Goal: Task Accomplishment & Management: Complete application form

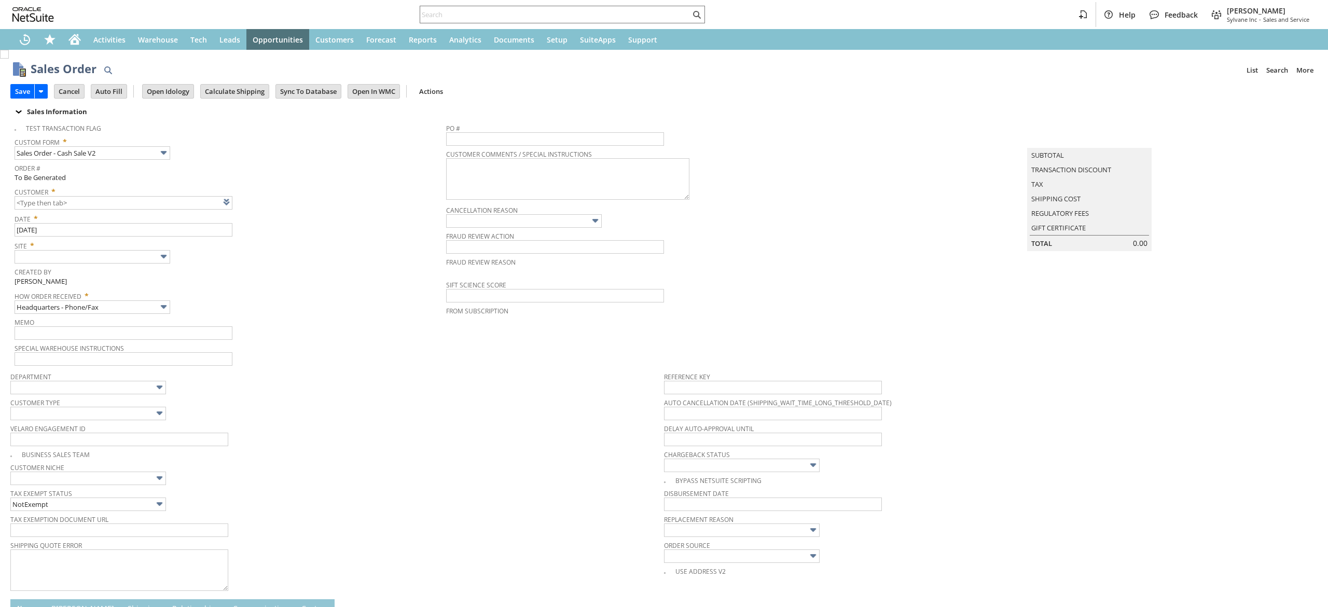
click at [239, 197] on link at bounding box center [239, 201] width 11 height 11
type input "Intelligent Recommendations ⁰"
type input "Add"
type input "Copy Previous"
drag, startPoint x: 1003, startPoint y: 180, endPoint x: 992, endPoint y: 176, distance: 11.5
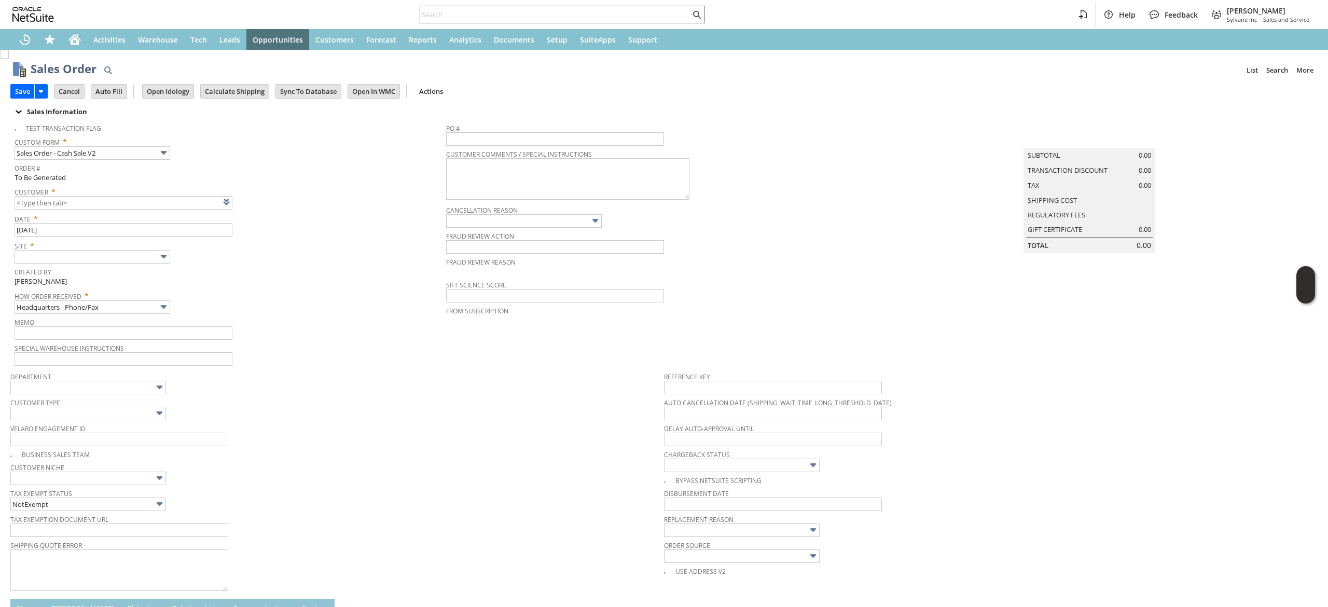
click at [1003, 180] on td "Summary Subtotal 0.00 Transaction Discount 0.00 Tax 0.00 Shipping Cost Regulato…" at bounding box center [1100, 185] width 436 height 135
click at [98, 257] on input "text" at bounding box center [93, 256] width 156 height 13
type input "CU1238712 Theresa Hait"
type input "Sylvane - [DOMAIN_NAME]"
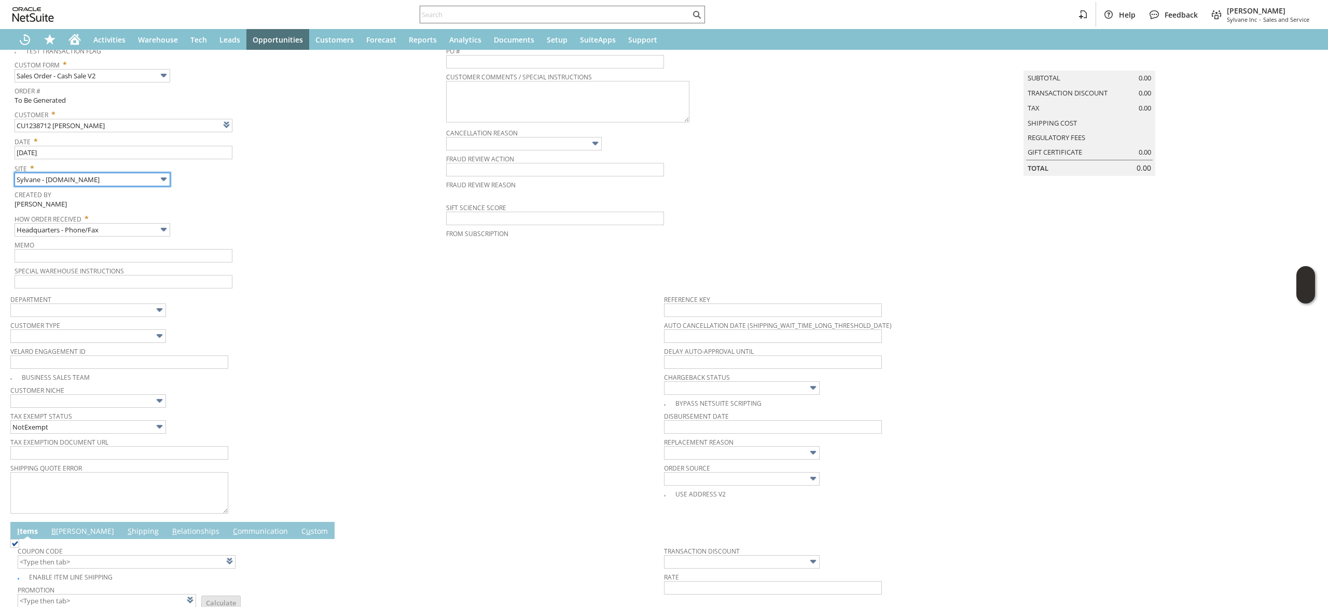
scroll to position [243, 0]
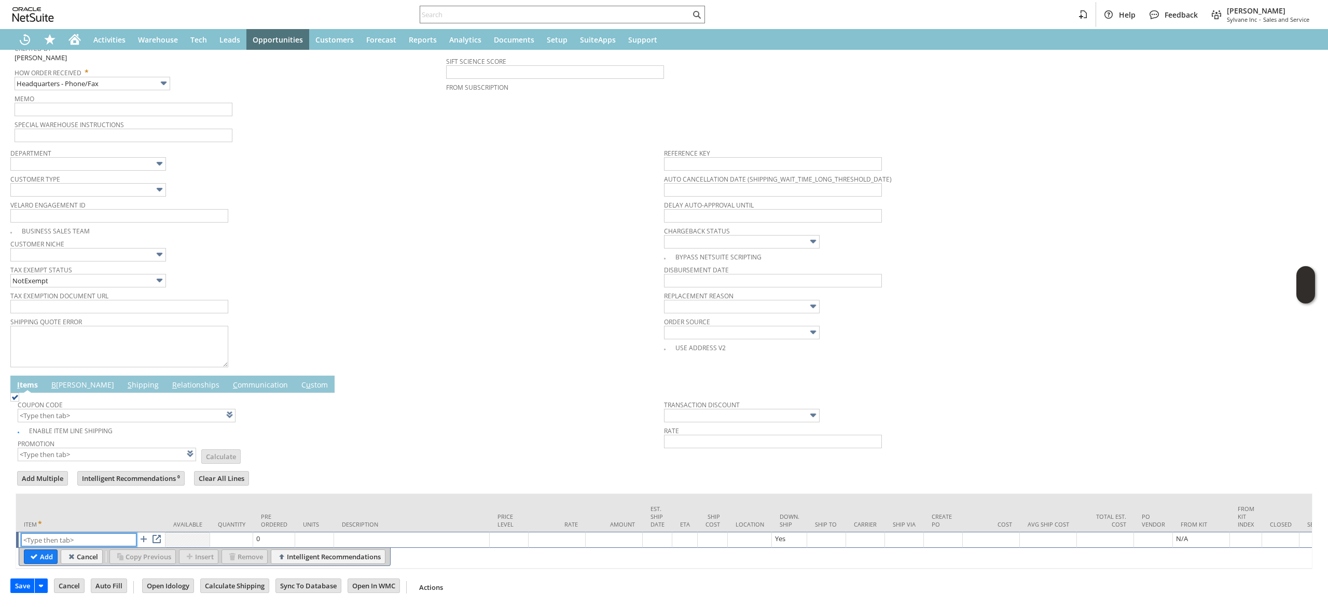
click at [91, 533] on input "text" at bounding box center [78, 539] width 115 height 13
paste input "fr16120"
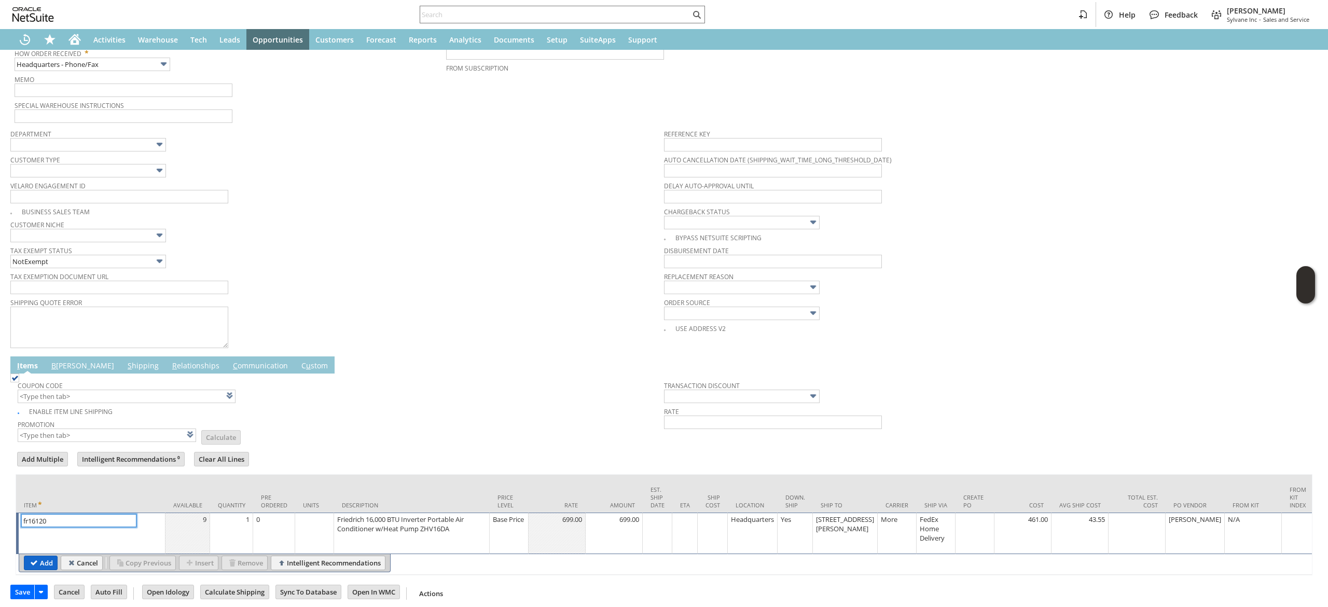
type input "fr16120"
click at [48, 570] on input "Add" at bounding box center [40, 562] width 33 height 13
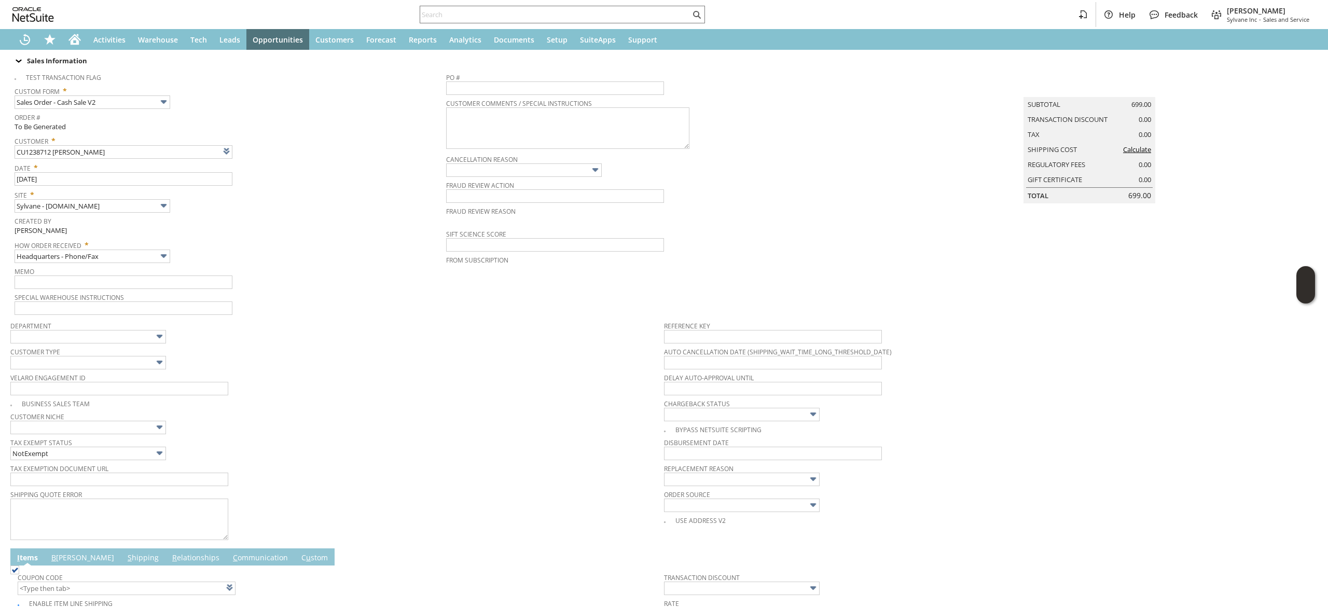
scroll to position [0, 0]
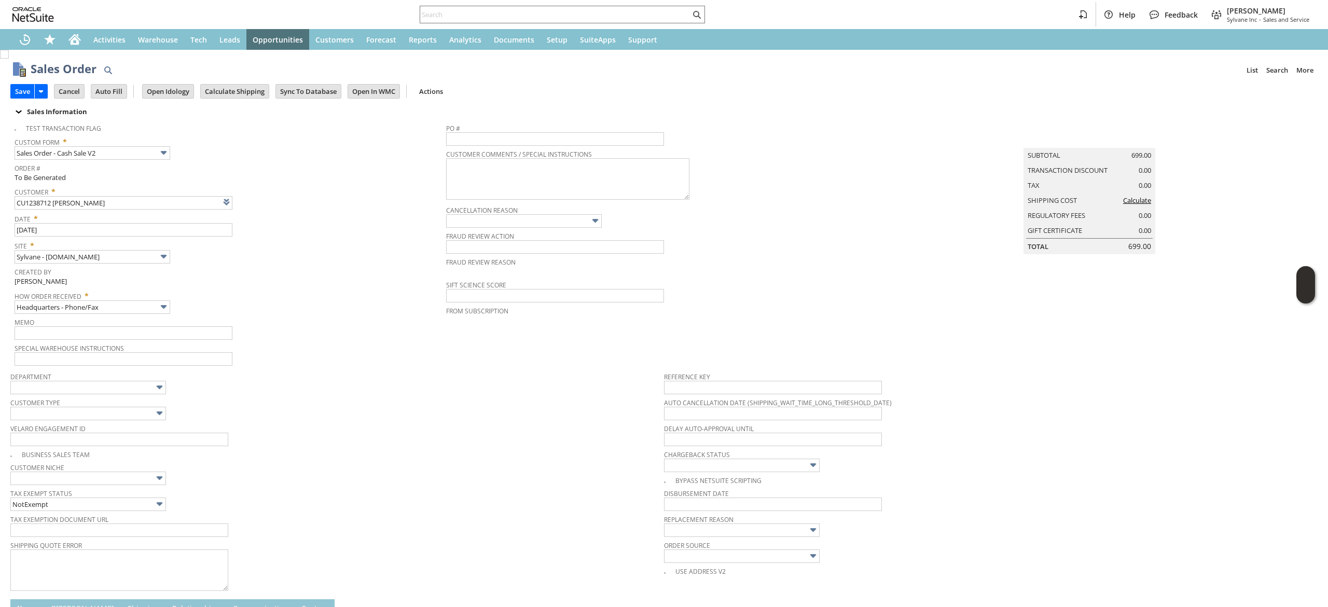
click at [241, 99] on td "Calculate Shipping" at bounding box center [237, 90] width 75 height 19
click at [245, 95] on input "Calculate Shipping" at bounding box center [235, 91] width 68 height 13
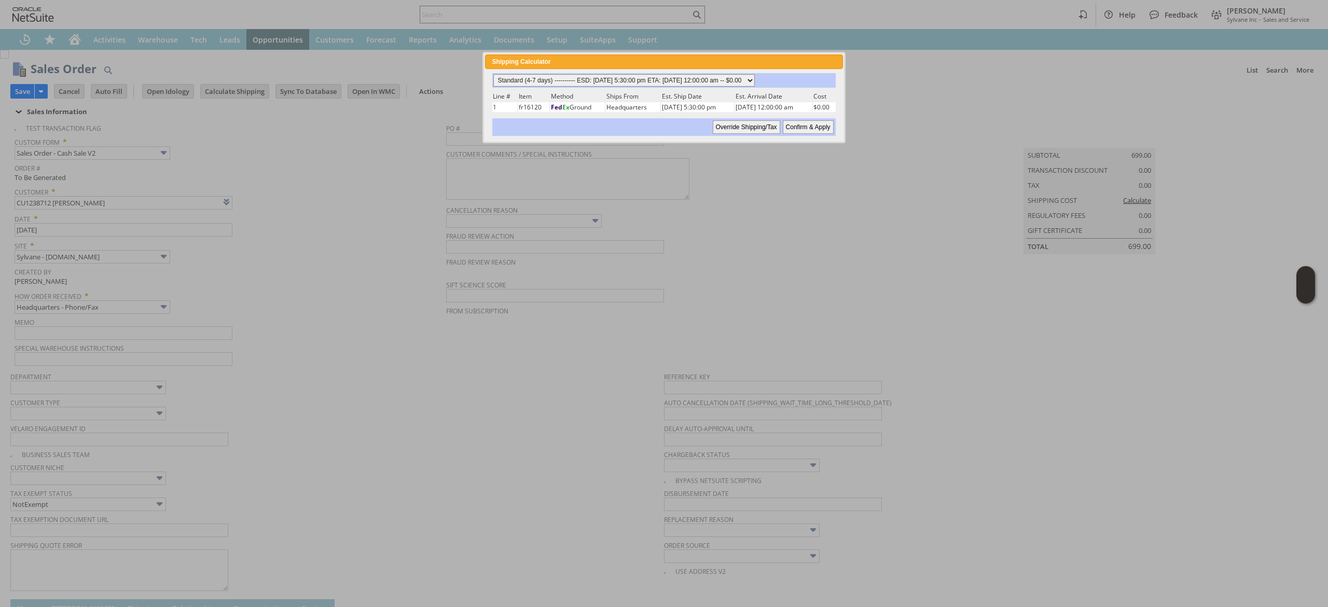
click at [694, 79] on select "Standard (4-7 days) ---------- ESD: 09/02/2025 5:30:00 pm ETA: 09/04/2025 12:00…" at bounding box center [623, 80] width 261 height 12
select select "2 Day ------------------------ ESD: 09/02/2025 5:30:00 pm ETA: 09/04/2025 12:00…"
click at [493, 74] on select "Standard (4-7 days) ---------- ESD: 09/02/2025 5:30:00 pm ETA: 09/04/2025 12:00…" at bounding box center [623, 80] width 261 height 12
click at [789, 122] on input "Confirm & Apply" at bounding box center [808, 126] width 51 height 13
type input "Add"
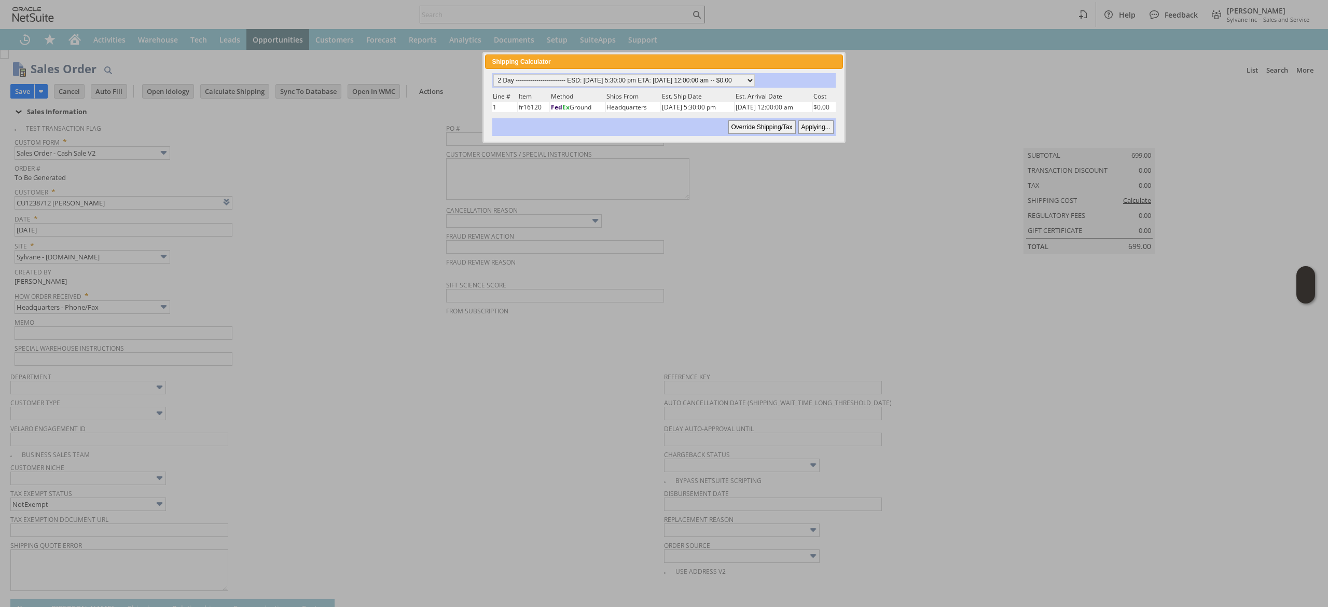
type input "Copy Previous"
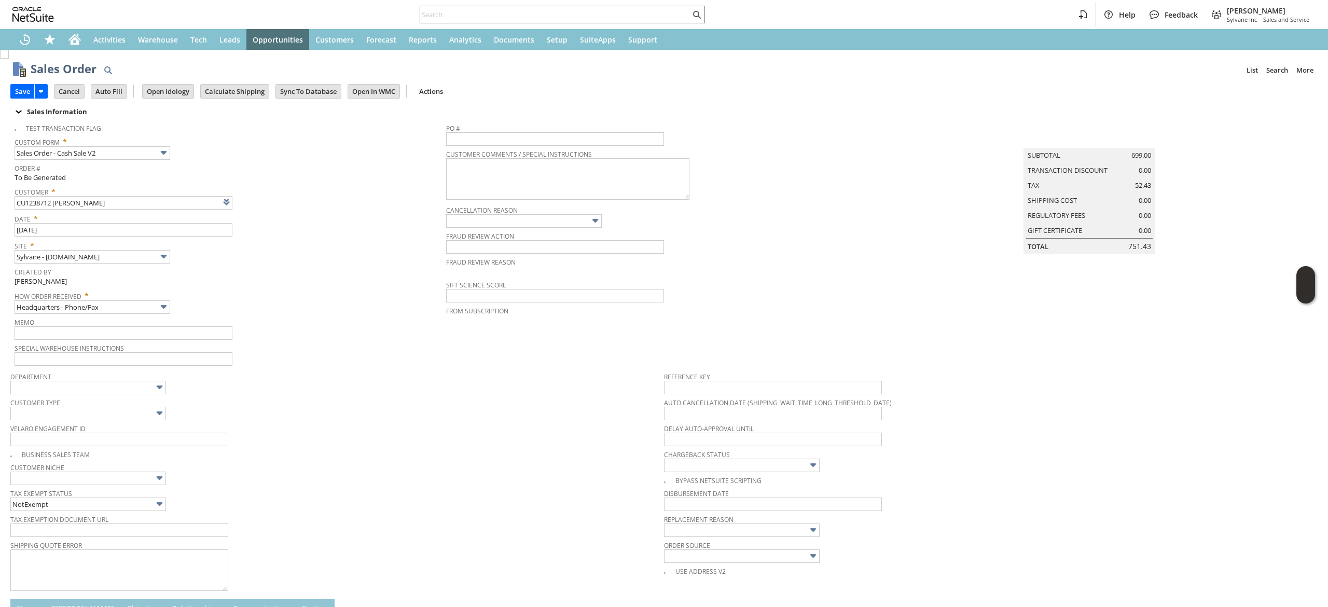
scroll to position [281, 0]
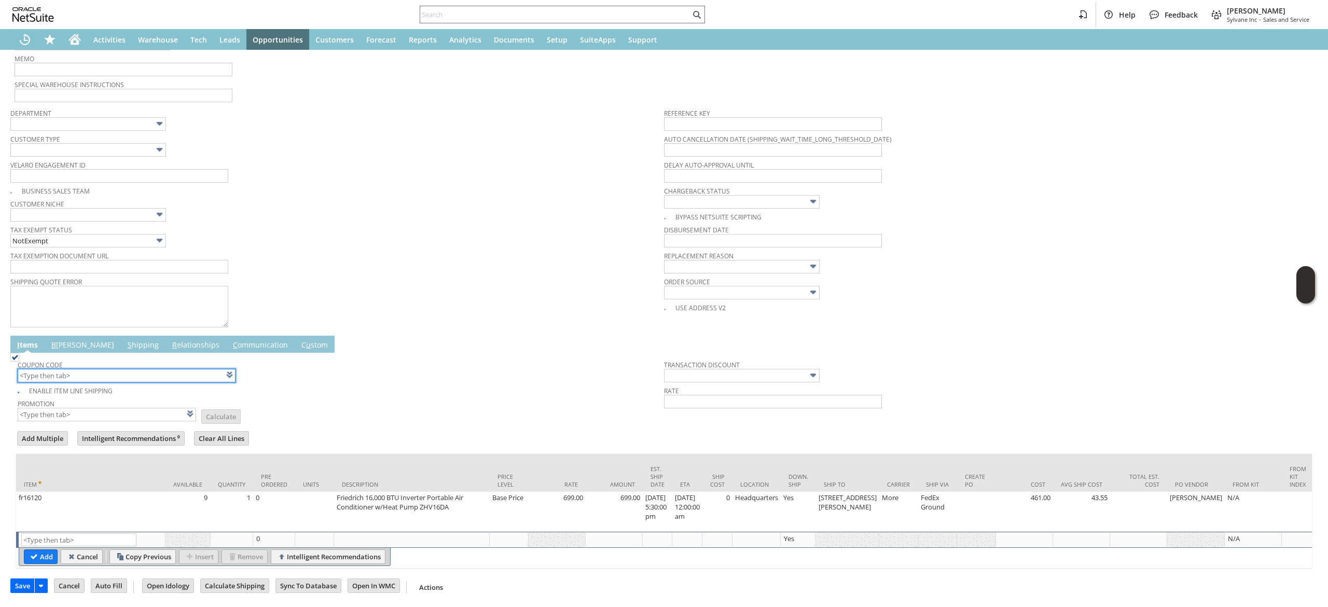
click at [133, 369] on input "text" at bounding box center [127, 375] width 218 height 13
click at [391, 396] on td "Promotion List Calculate" at bounding box center [341, 409] width 646 height 26
type input "LABOR25"
type input "[DATE] - 10% off Sitewide Over $150 (Excludes Miele, Bromic, Sebo, and Clearanc…"
type input "Promo Code"
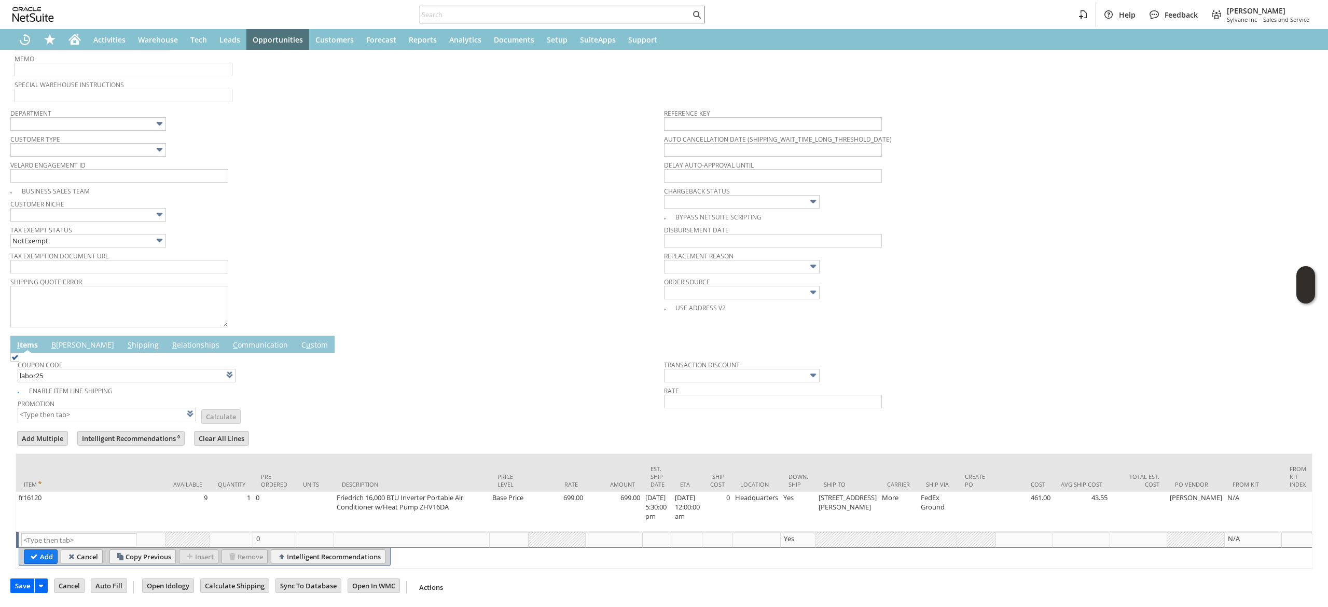
type input "-10.0%"
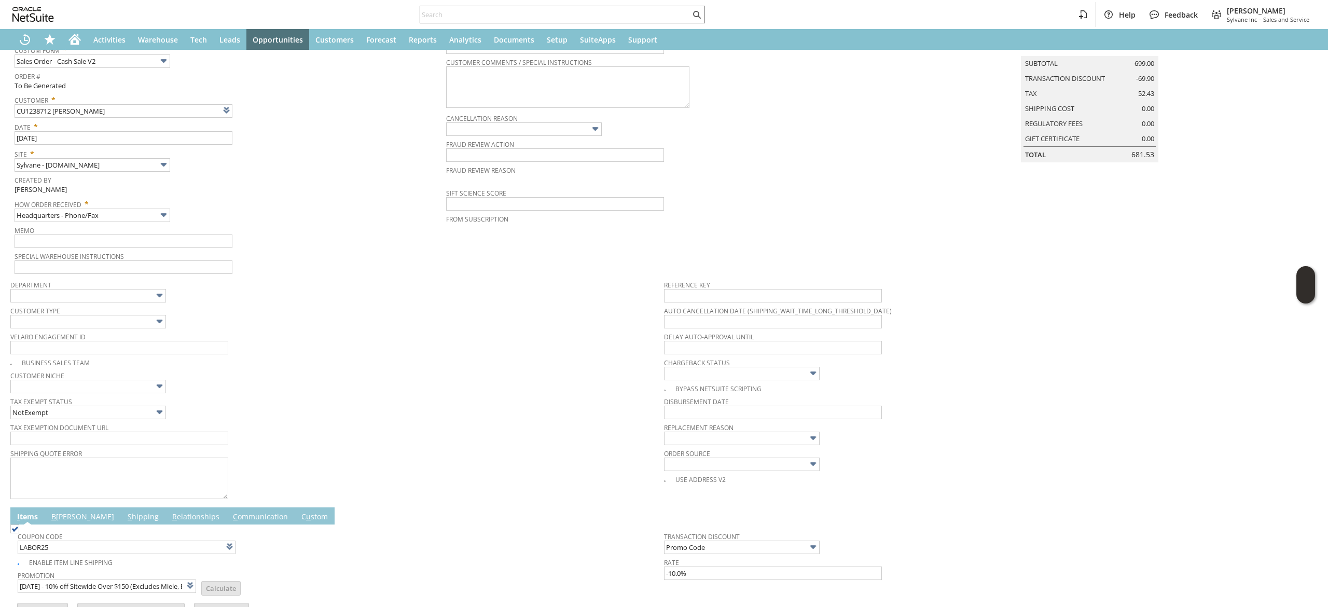
scroll to position [0, 0]
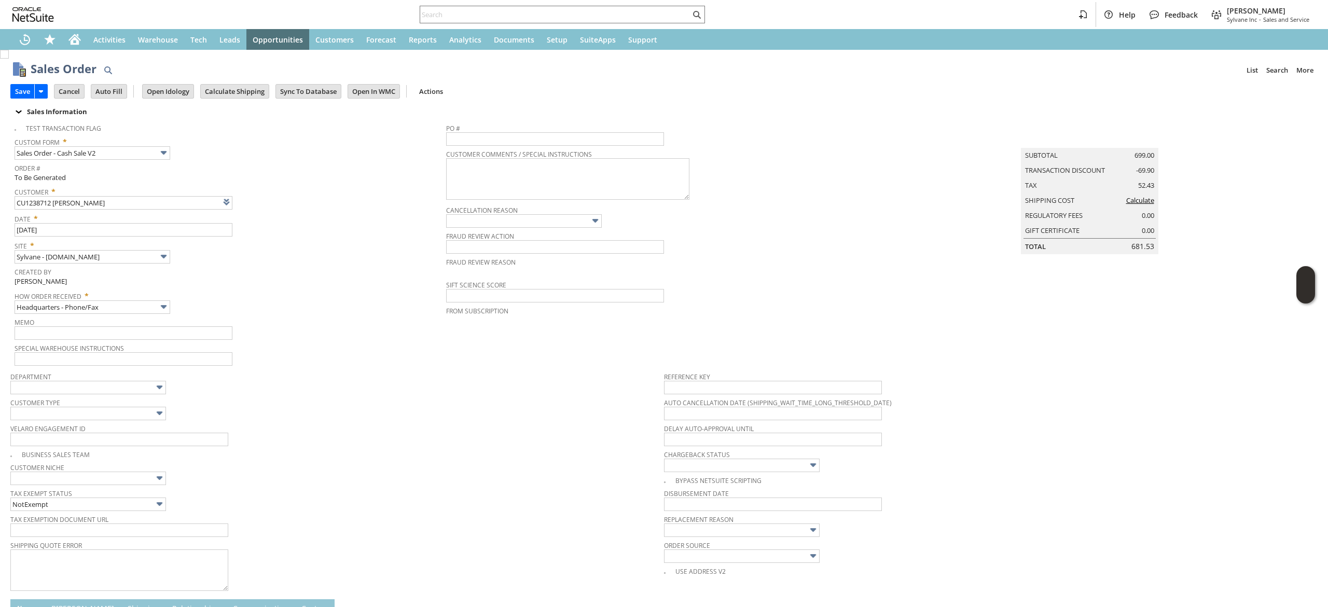
click at [258, 81] on td "Calculate Shipping" at bounding box center [237, 90] width 75 height 19
click at [254, 92] on input "Calculate Shipping" at bounding box center [235, 91] width 68 height 13
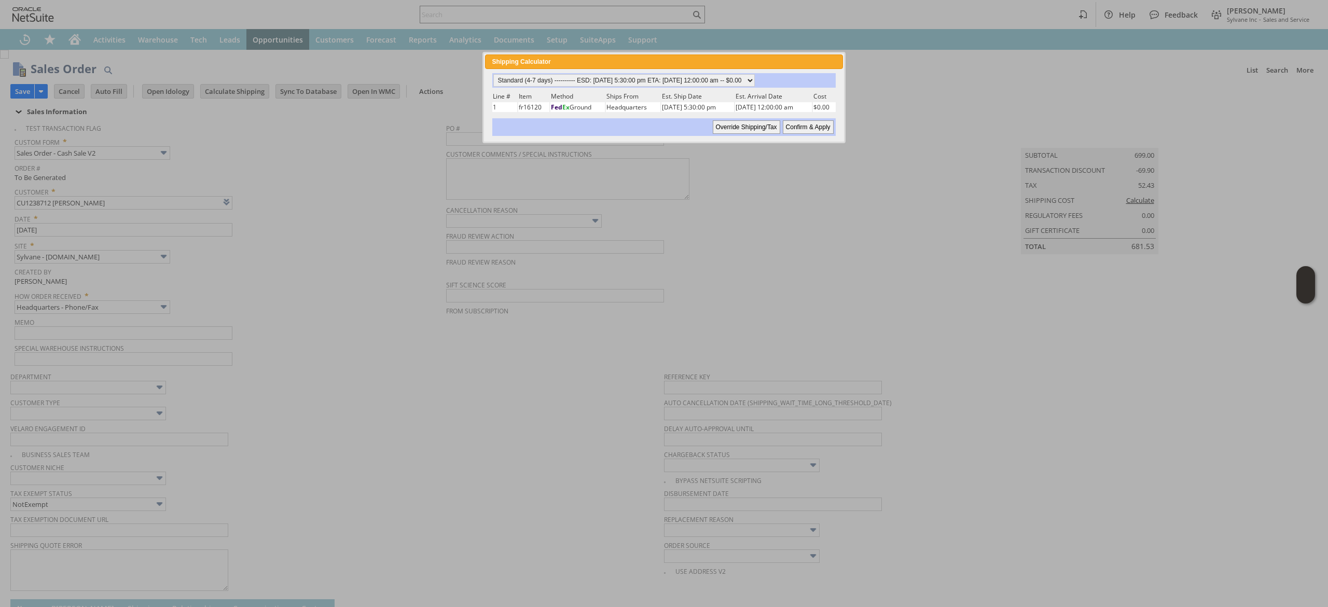
drag, startPoint x: 722, startPoint y: 80, endPoint x: 725, endPoint y: 87, distance: 7.4
click at [725, 87] on div "Standard (4-7 days) ---------- ESD: 09/02/2025 5:30:00 pm ETA: 09/04/2025 12:00…" at bounding box center [663, 104] width 345 height 63
select select "2 Day ------------------------ ESD: 09/02/2025 5:30:00 pm ETA: 09/04/2025 12:00…"
click at [493, 74] on select "Standard (4-7 days) ---------- ESD: 09/02/2025 5:30:00 pm ETA: 09/04/2025 12:00…" at bounding box center [623, 80] width 261 height 12
click at [822, 137] on div "Standard (4-7 days) ---------- ESD: 09/02/2025 5:30:00 pm ETA: 09/04/2025 12:00…" at bounding box center [663, 104] width 357 height 71
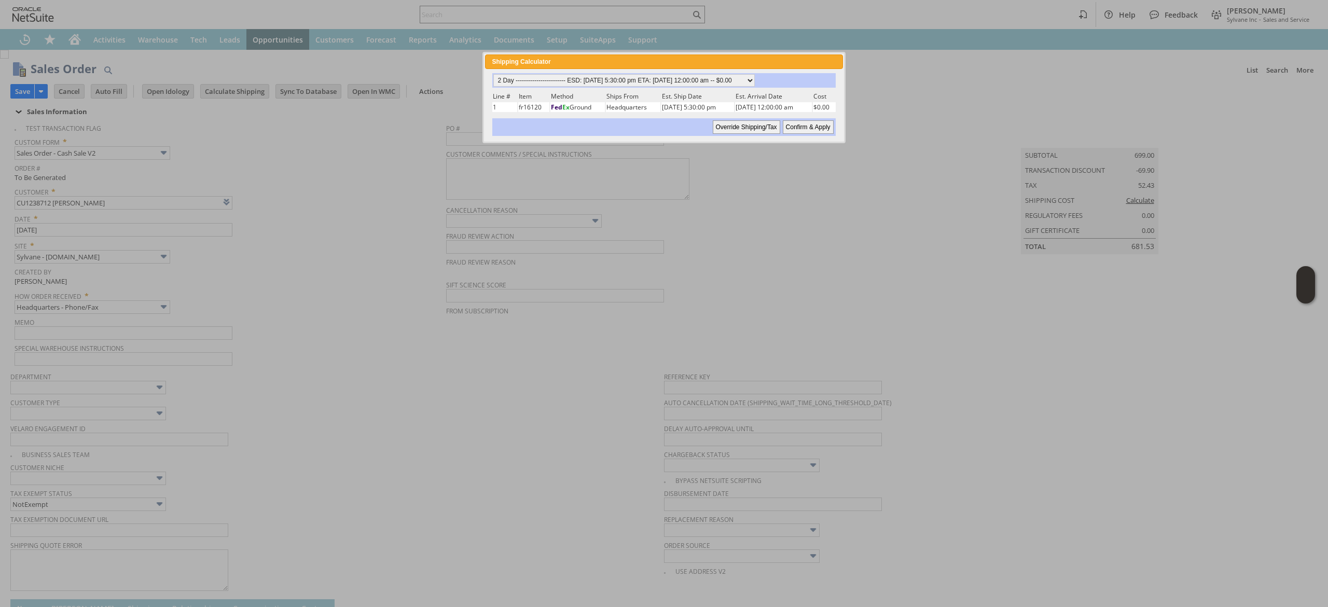
click at [818, 130] on input "Confirm & Apply" at bounding box center [808, 126] width 51 height 13
type input "Promo Code"
type input "-10.0%"
type input "Add"
type input "Copy Previous"
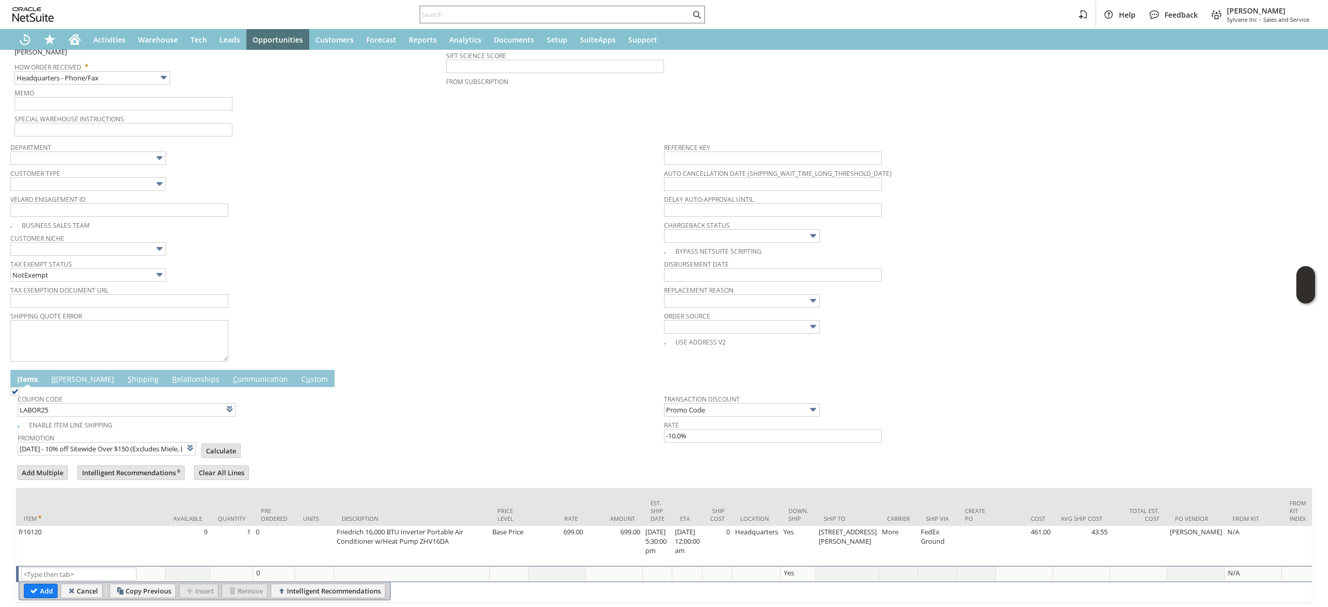
scroll to position [281, 0]
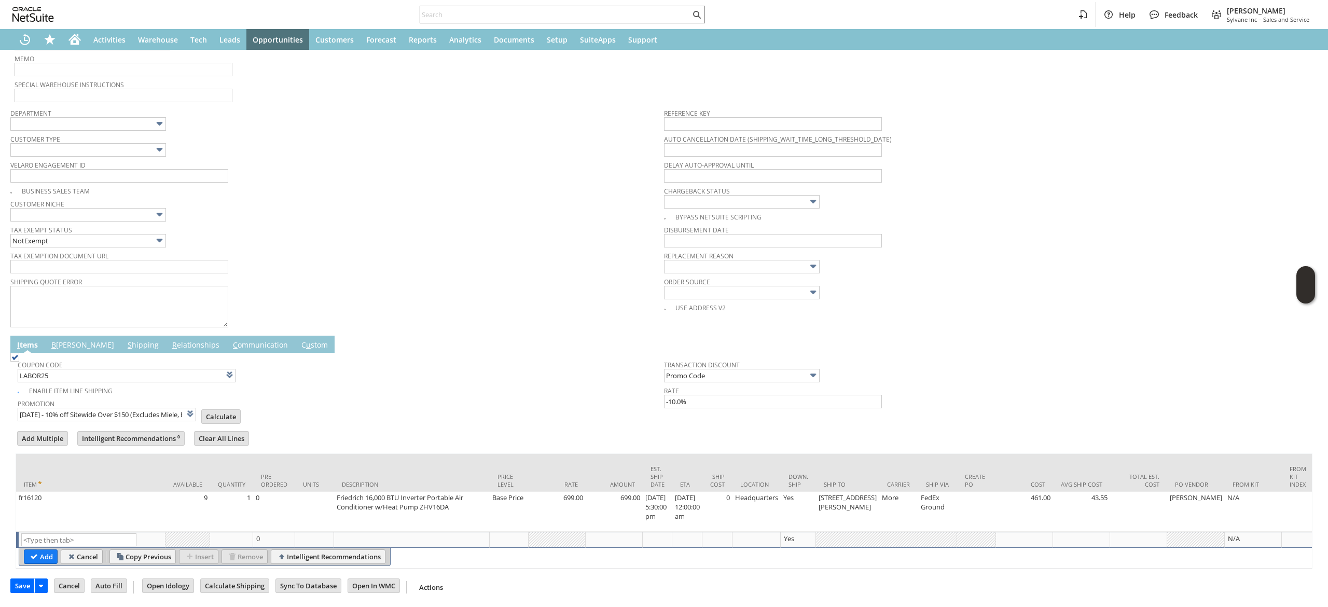
click at [59, 340] on link "B illing" at bounding box center [83, 345] width 68 height 11
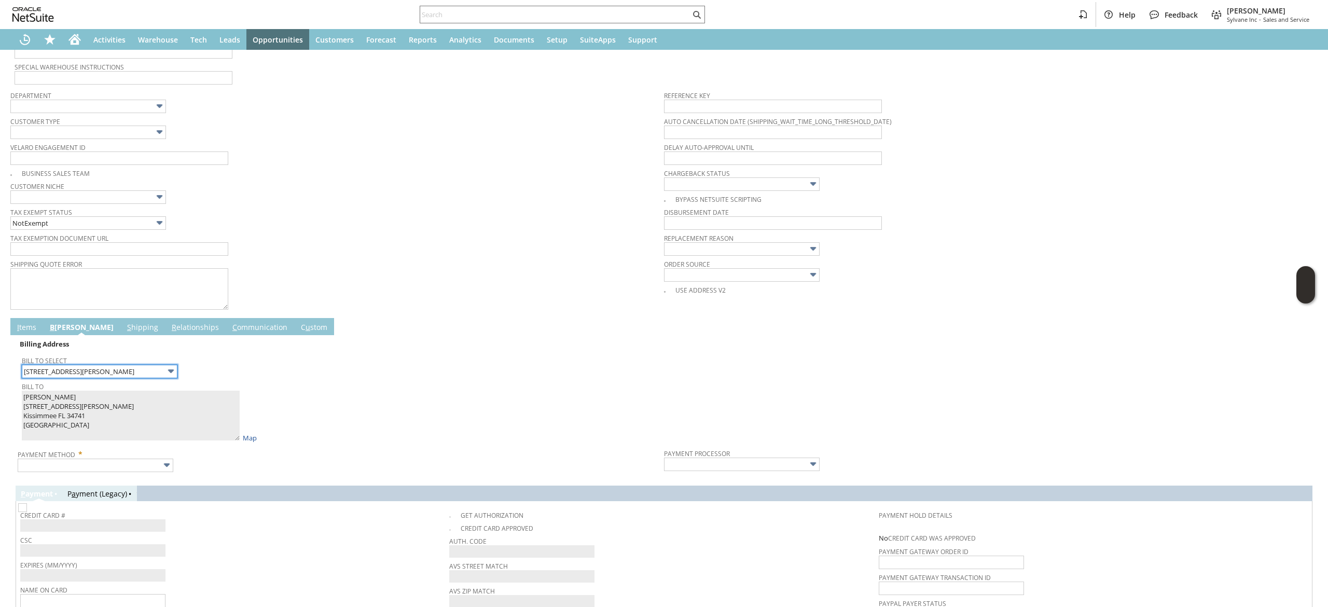
scroll to position [436, 0]
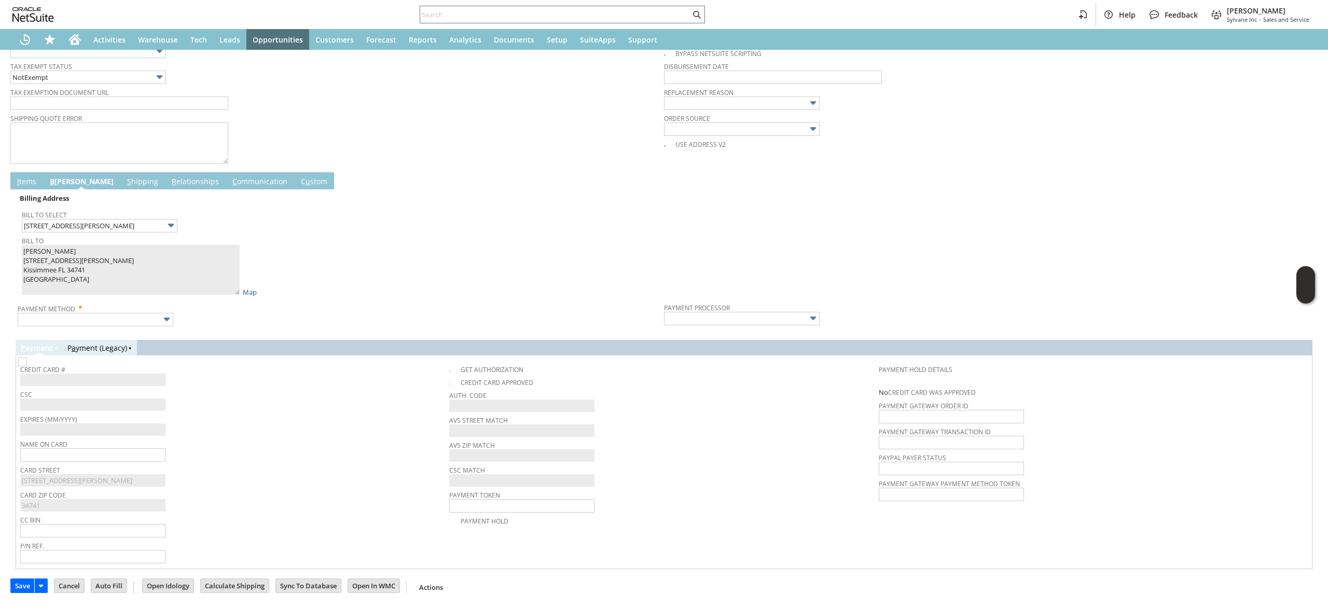
click at [127, 305] on span "Payment Method *" at bounding box center [338, 306] width 641 height 12
click at [142, 329] on div at bounding box center [664, 331] width 1297 height 5
click at [140, 315] on input "text" at bounding box center [96, 319] width 156 height 13
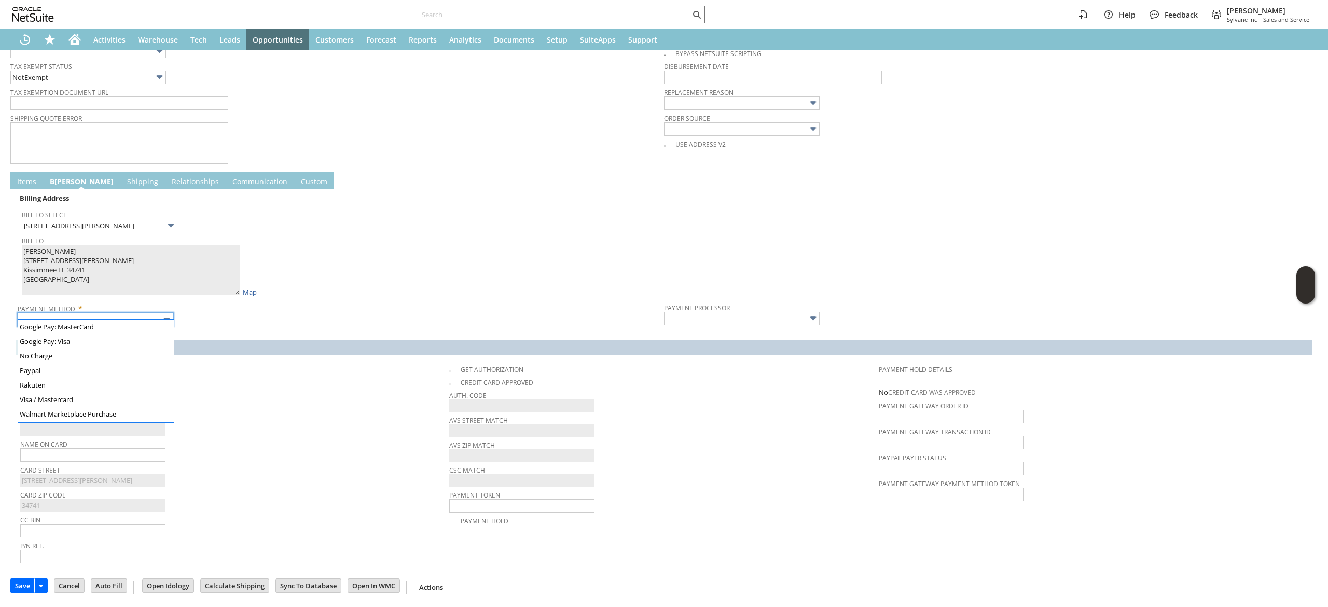
scroll to position [280, 0]
type input "Visa / Mastercard"
type input "Braintree"
checkbox input "true"
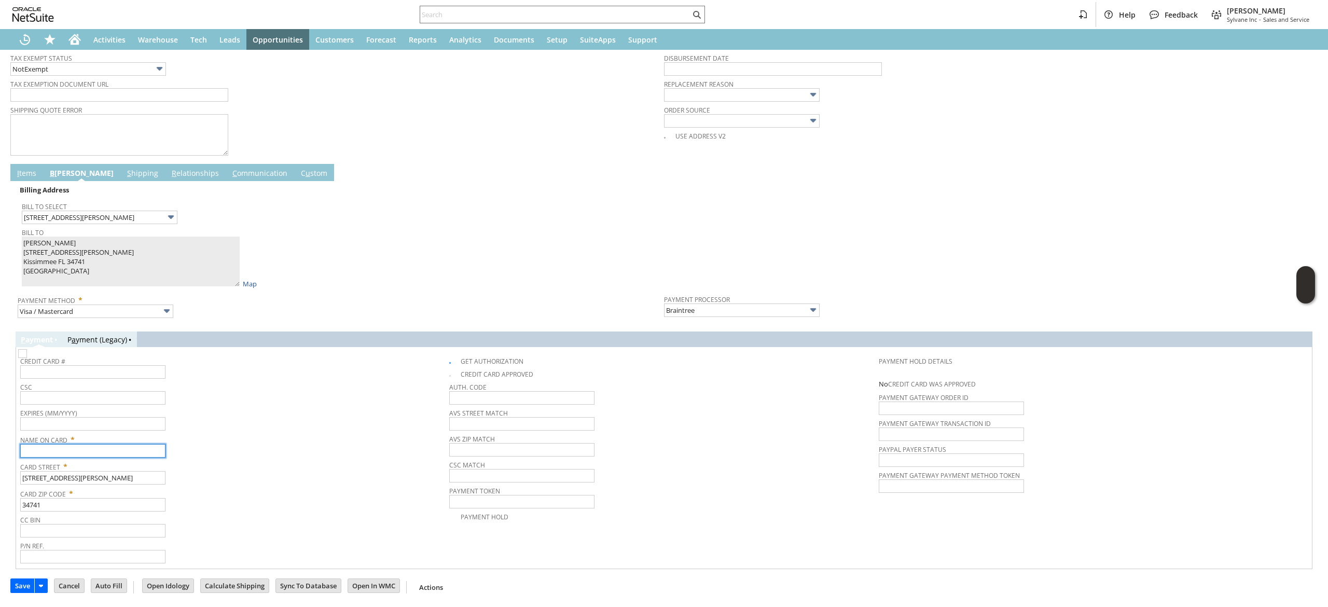
click at [128, 451] on input "text" at bounding box center [92, 450] width 145 height 13
paste input "Theresa Hait"
type input "Theresa Hait"
click at [200, 457] on div "Name On Card * Theresa Hait" at bounding box center [232, 445] width 424 height 26
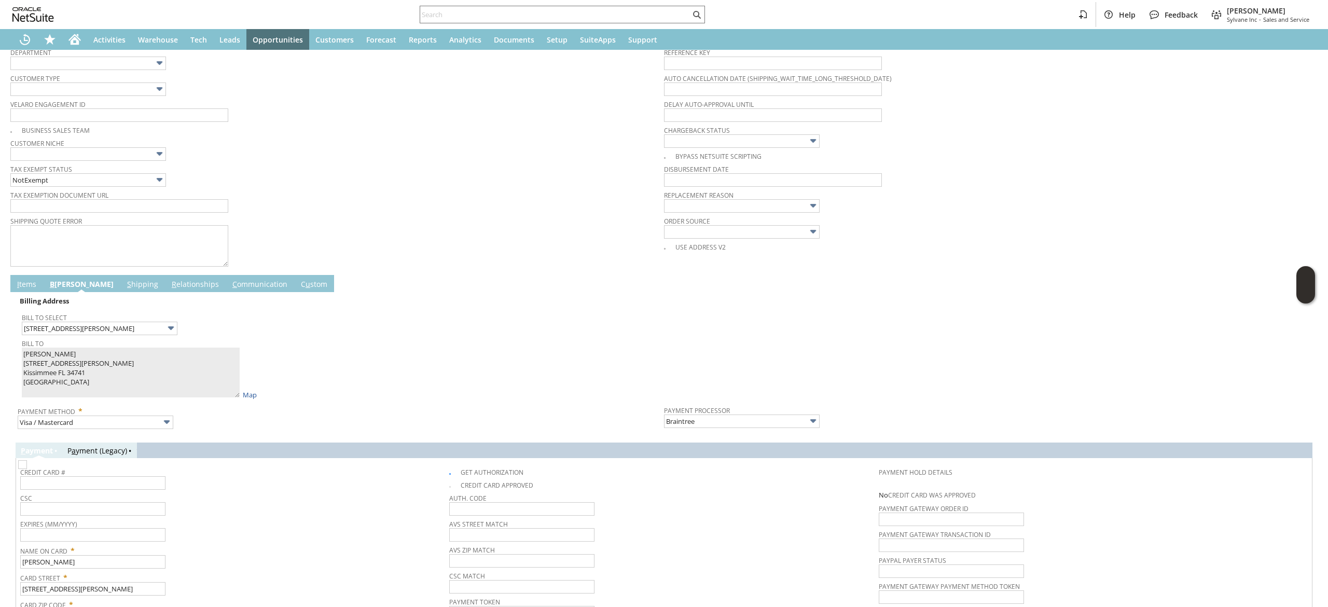
scroll to position [436, 0]
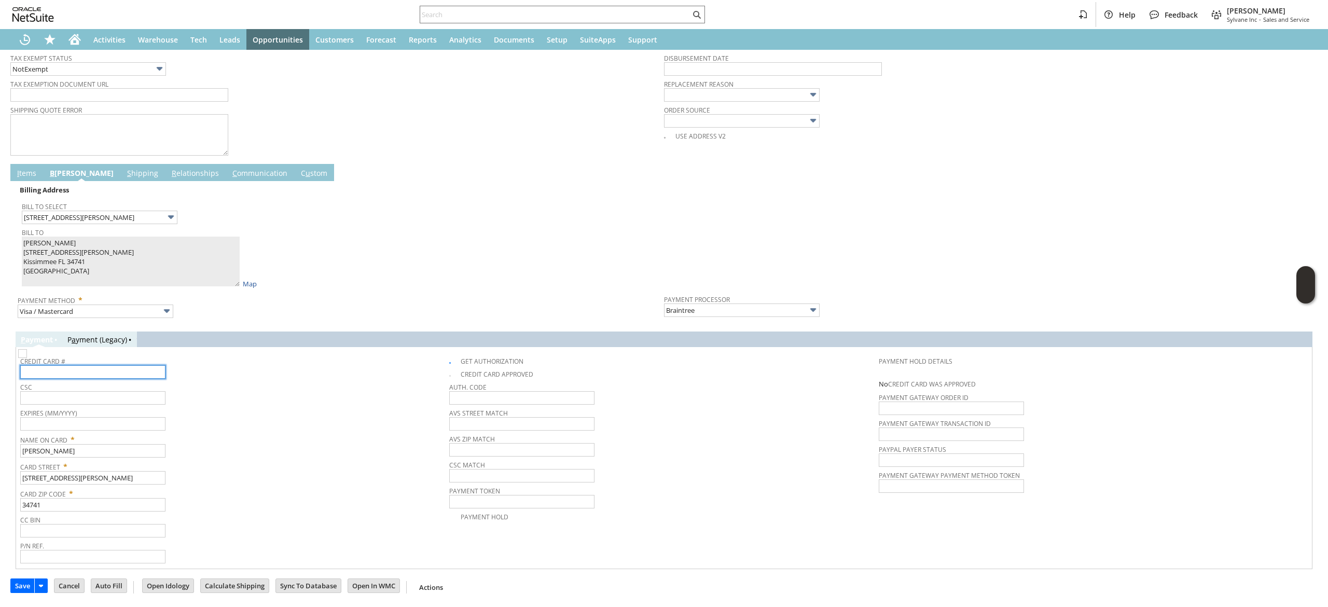
click at [100, 371] on input "text" at bounding box center [92, 371] width 145 height 13
type input "4147242012965889"
click at [162, 425] on input "text" at bounding box center [92, 423] width 145 height 13
type input "01/2028"
click at [160, 403] on input "text" at bounding box center [92, 397] width 145 height 13
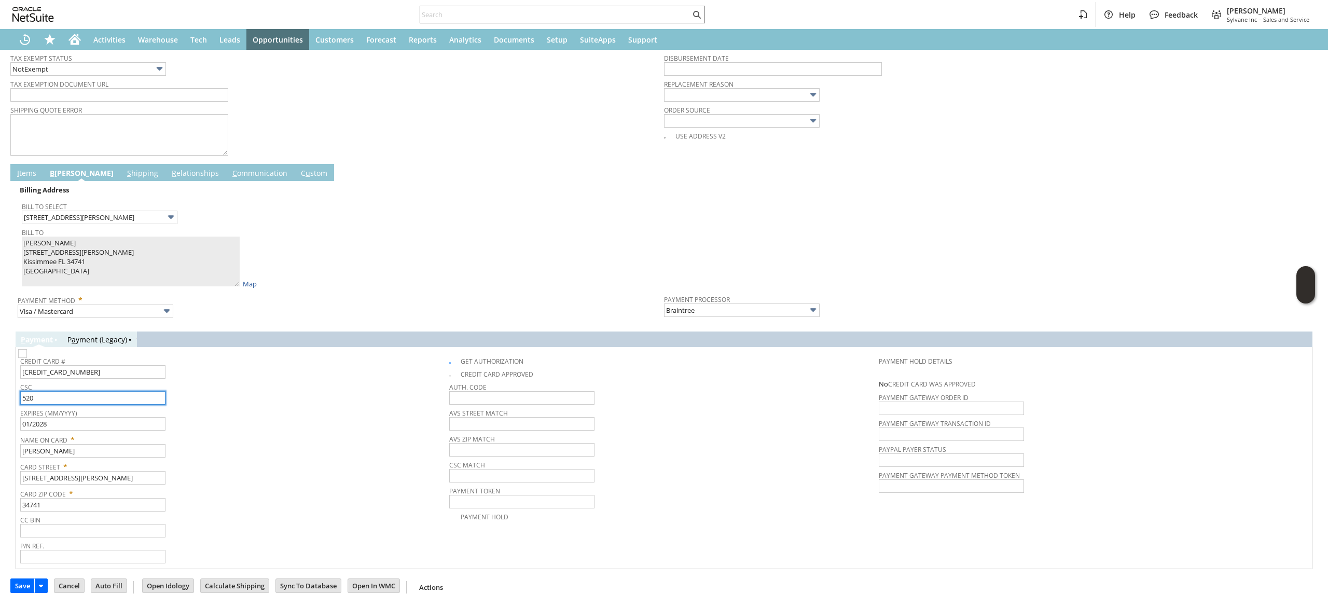
type input "520"
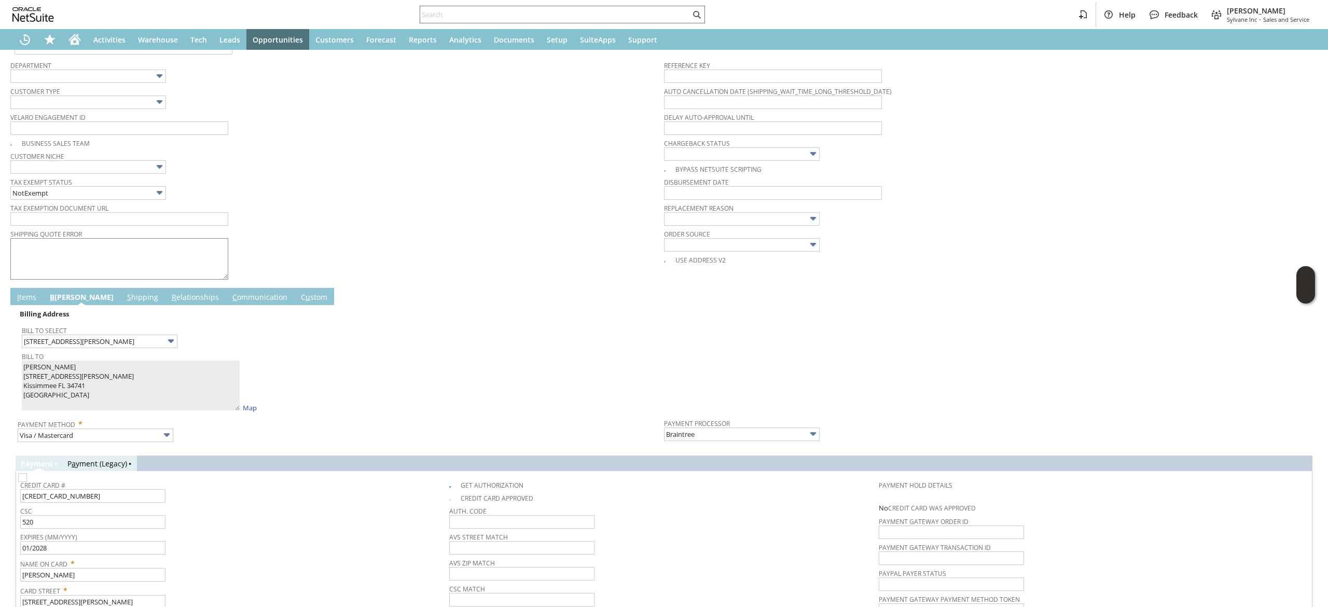
drag, startPoint x: 18, startPoint y: 294, endPoint x: 39, endPoint y: 304, distance: 24.1
click at [18, 294] on span "I" at bounding box center [18, 297] width 2 height 10
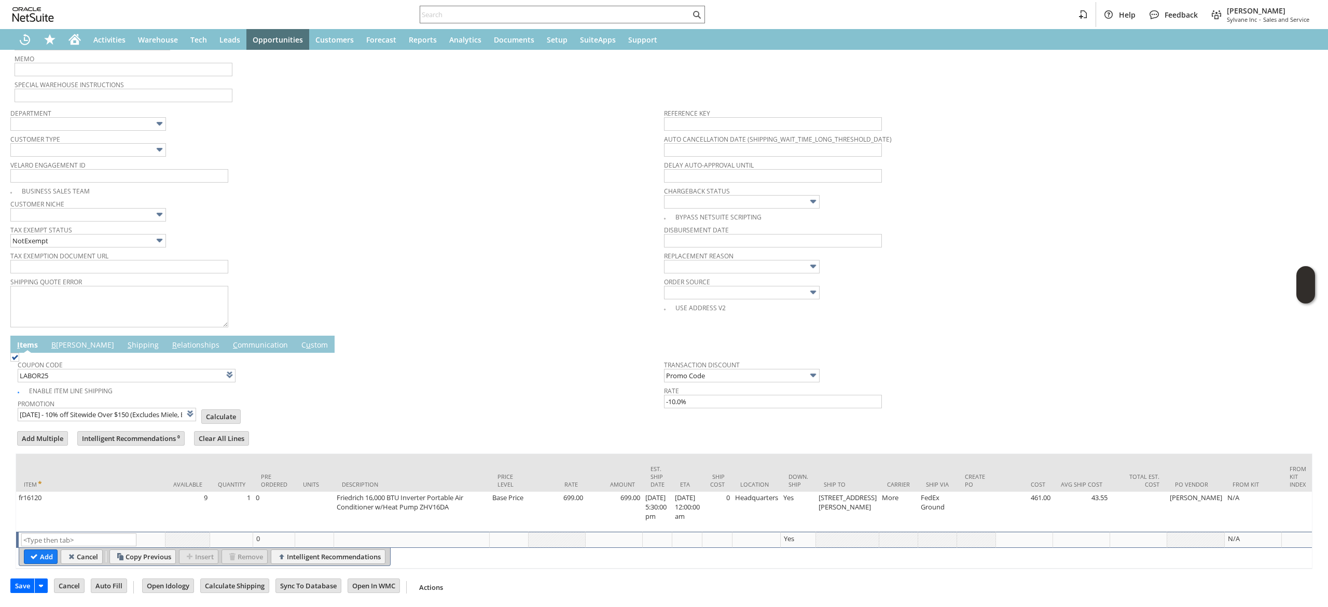
click at [216, 410] on input "Calculate" at bounding box center [221, 416] width 38 height 13
type input "Promo Code"
type input "-10.0%"
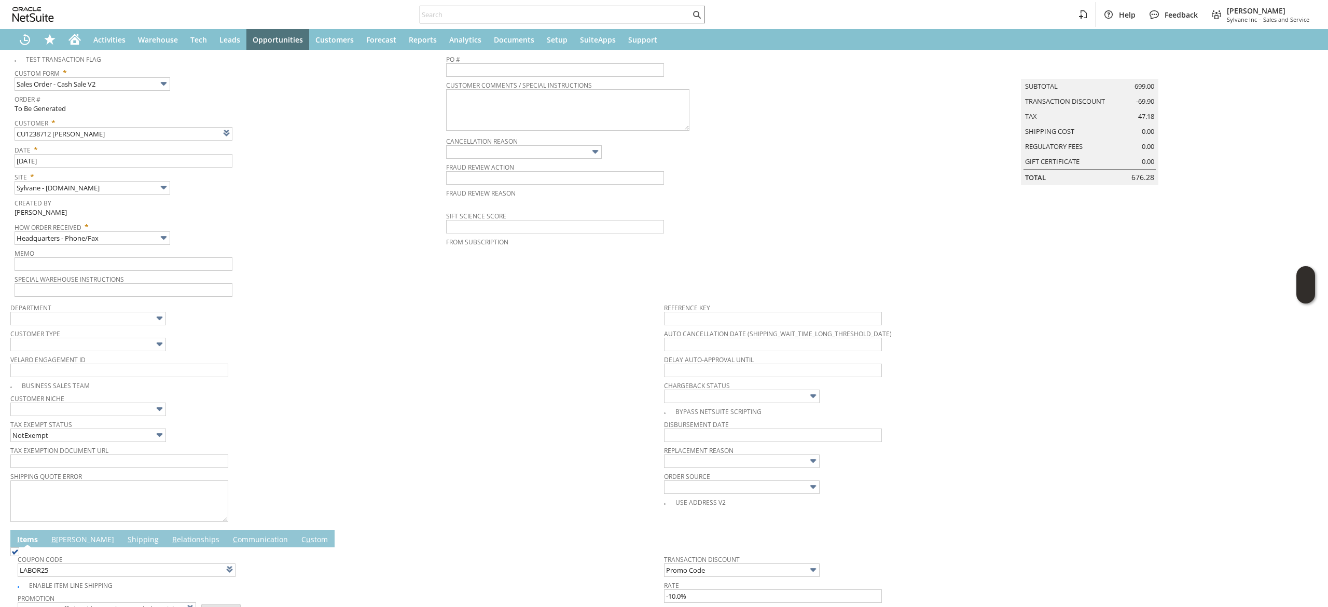
scroll to position [0, 0]
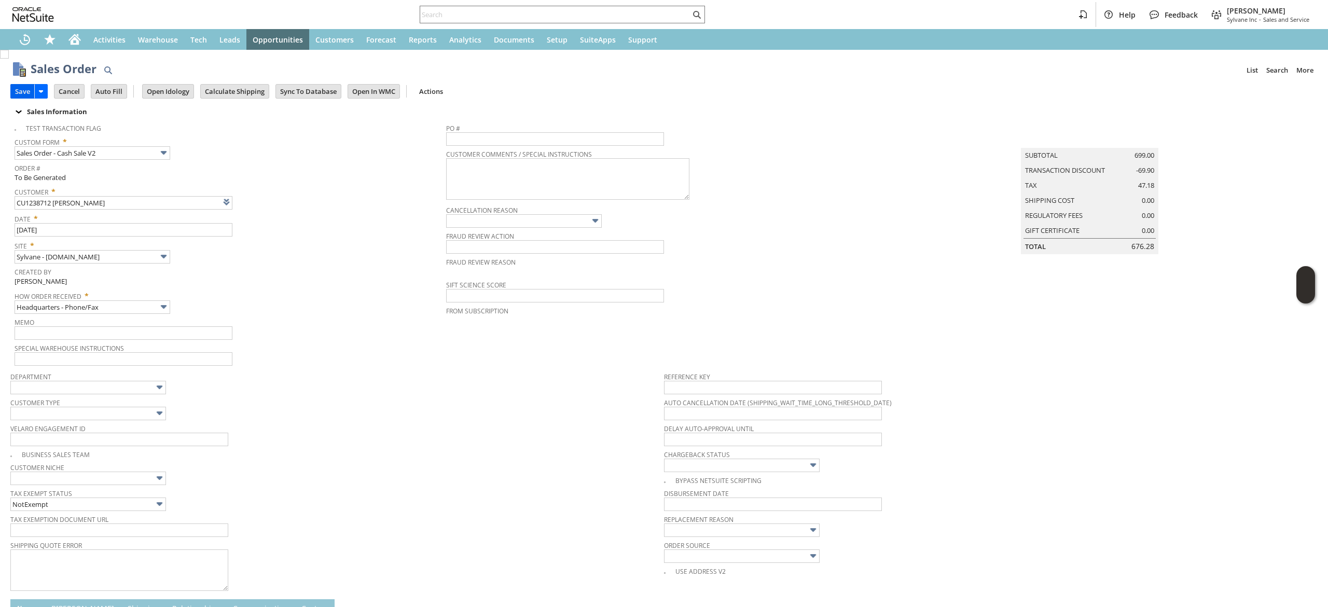
click at [12, 87] on input "Save" at bounding box center [22, 91] width 23 height 13
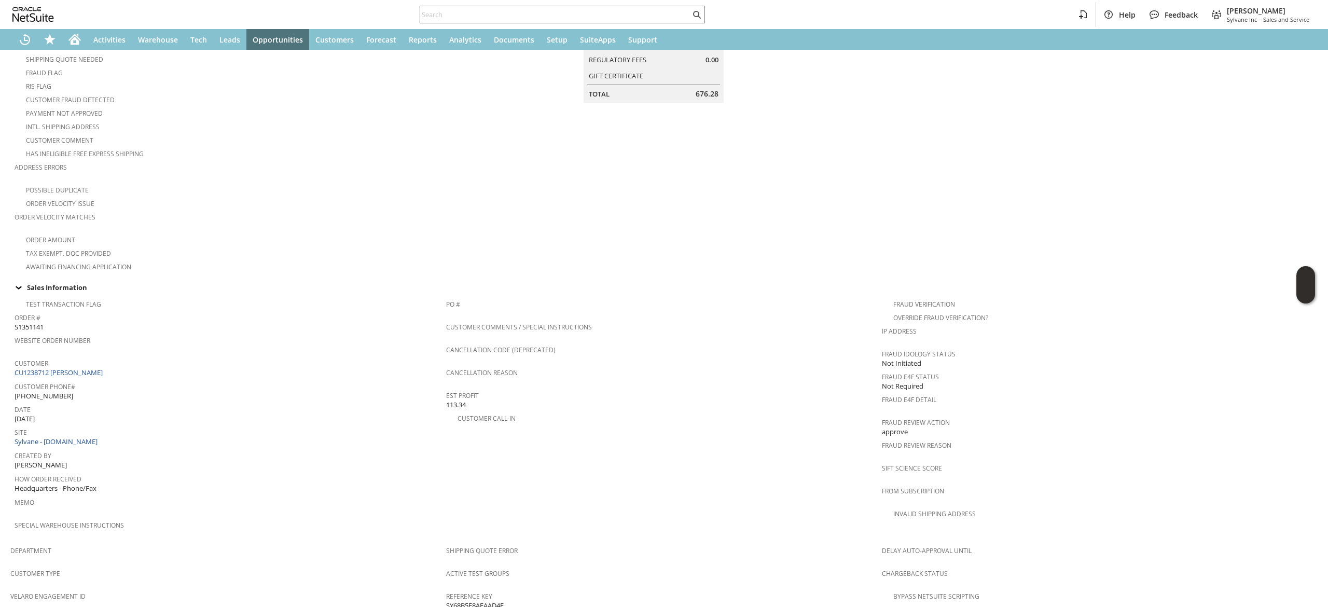
scroll to position [181, 0]
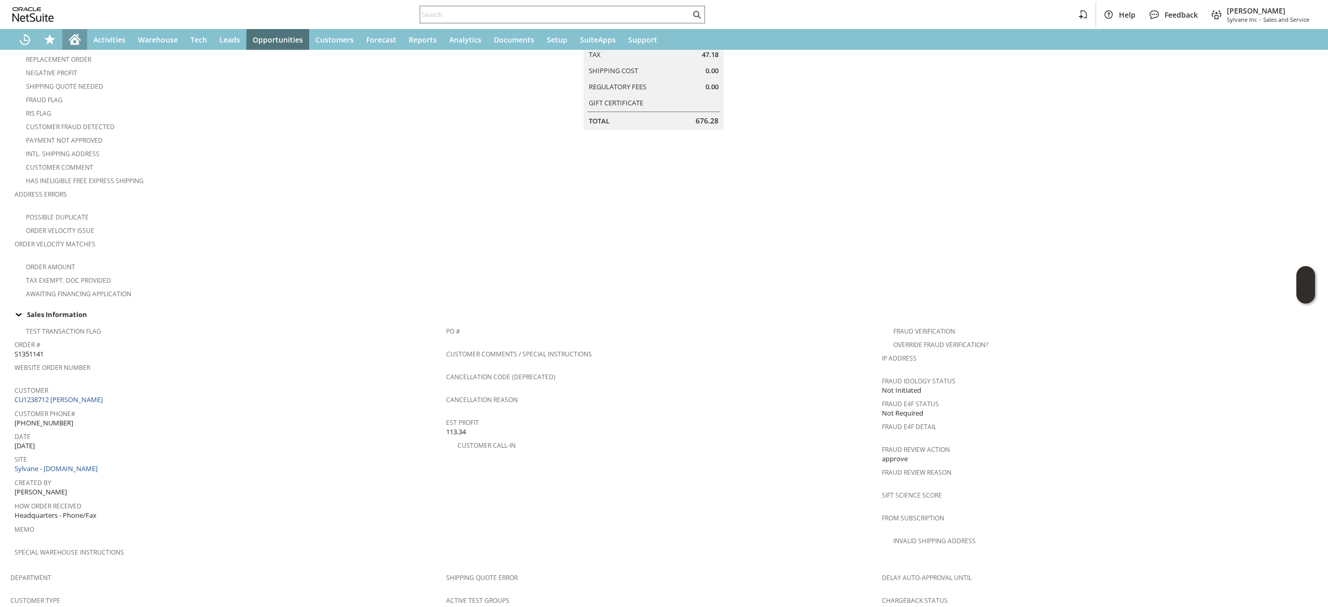
click at [67, 47] on div "Home" at bounding box center [74, 39] width 25 height 21
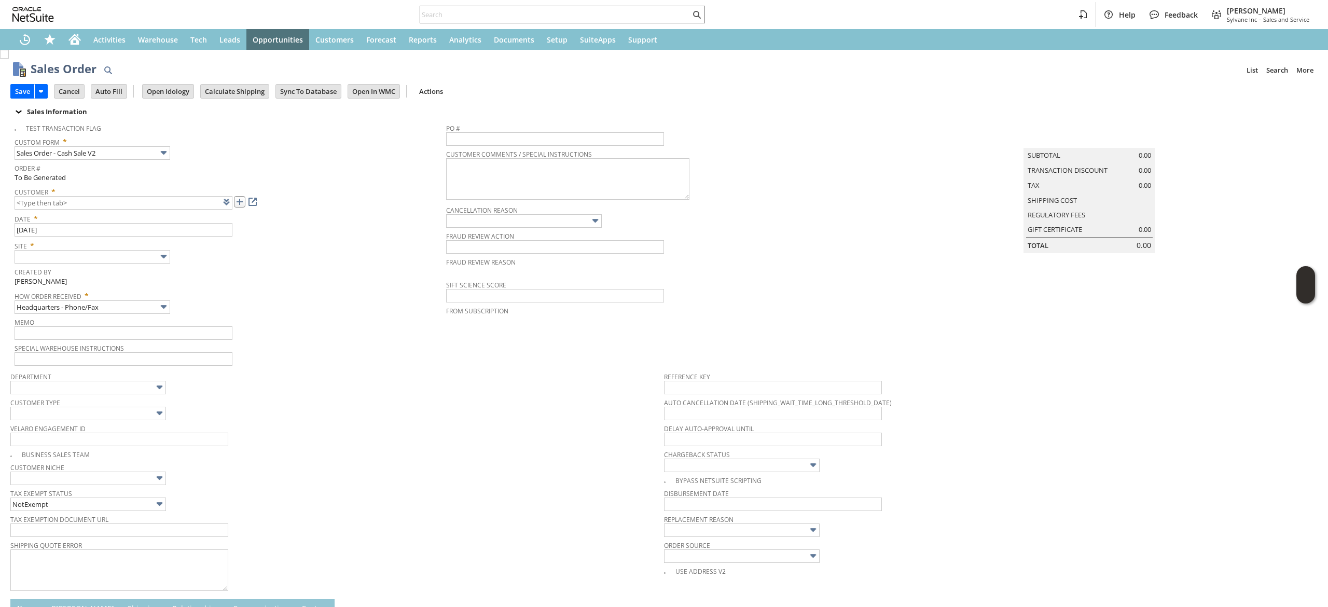
drag, startPoint x: 0, startPoint y: 0, endPoint x: 240, endPoint y: 201, distance: 312.6
click at [240, 201] on link at bounding box center [239, 201] width 11 height 11
click at [1219, 294] on td "Summary Subtotal 0.00 Transaction Discount 0.00 Tax 0.00 Shipping Cost Regulato…" at bounding box center [1100, 242] width 436 height 248
type input "CU1238717 Evidence Motor Sports"
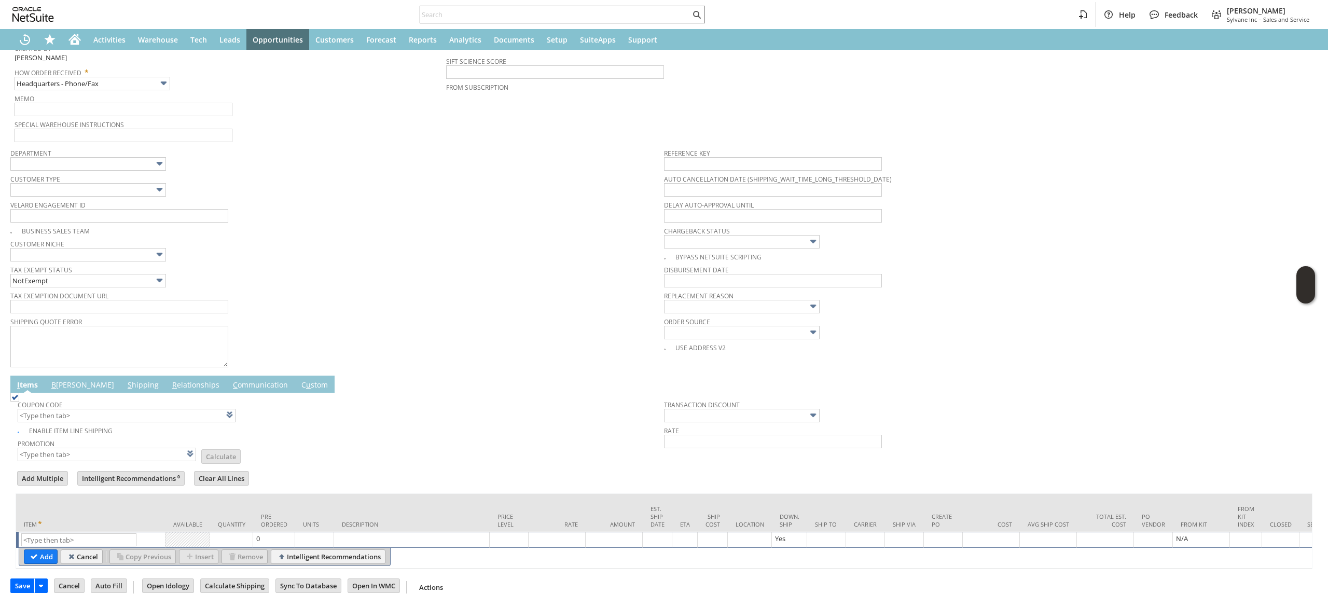
click at [67, 395] on td "Coupon Code" at bounding box center [341, 409] width 646 height 29
click at [67, 393] on td "Coupon Code Enable Item Line Shipping Promotion List Calculate Transaction Disc…" at bounding box center [664, 429] width 1297 height 72
click at [65, 380] on link "B illing" at bounding box center [83, 385] width 68 height 11
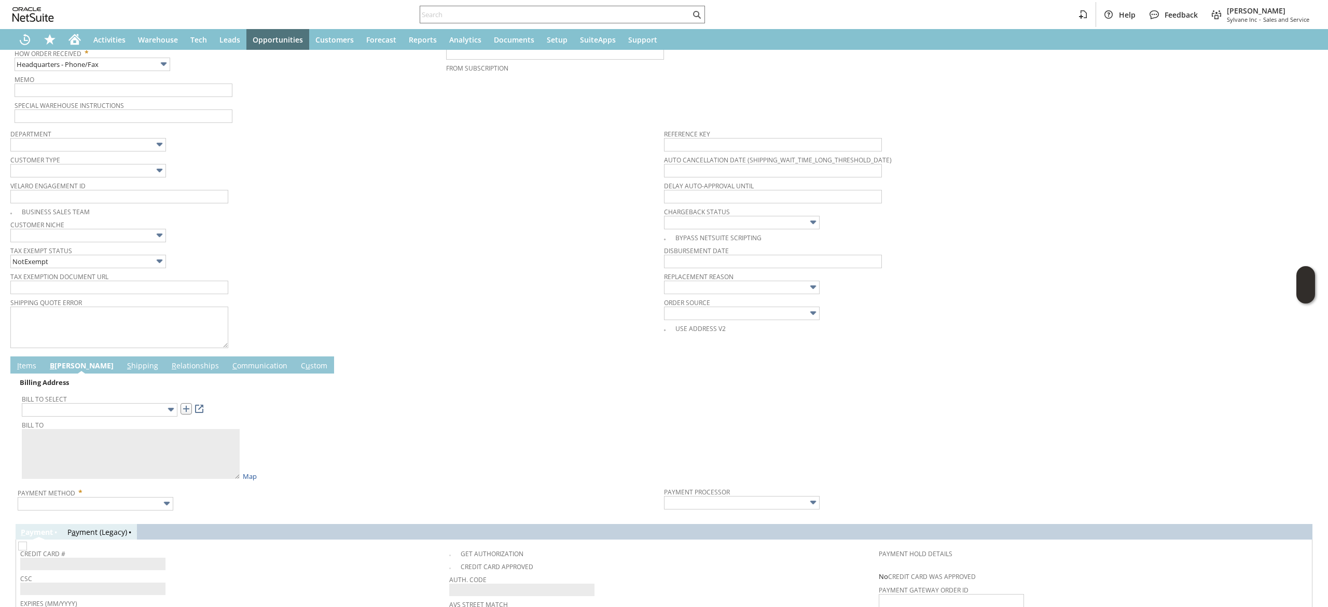
click at [189, 414] on link at bounding box center [186, 408] width 11 height 11
type input "14142 Seven Sisters Ave."
click at [32, 367] on link "I tems" at bounding box center [27, 365] width 24 height 11
type textarea "Evidence Motor Sports 14142 Seven Sisters Ave. Hillsboro IL 62049 United States"
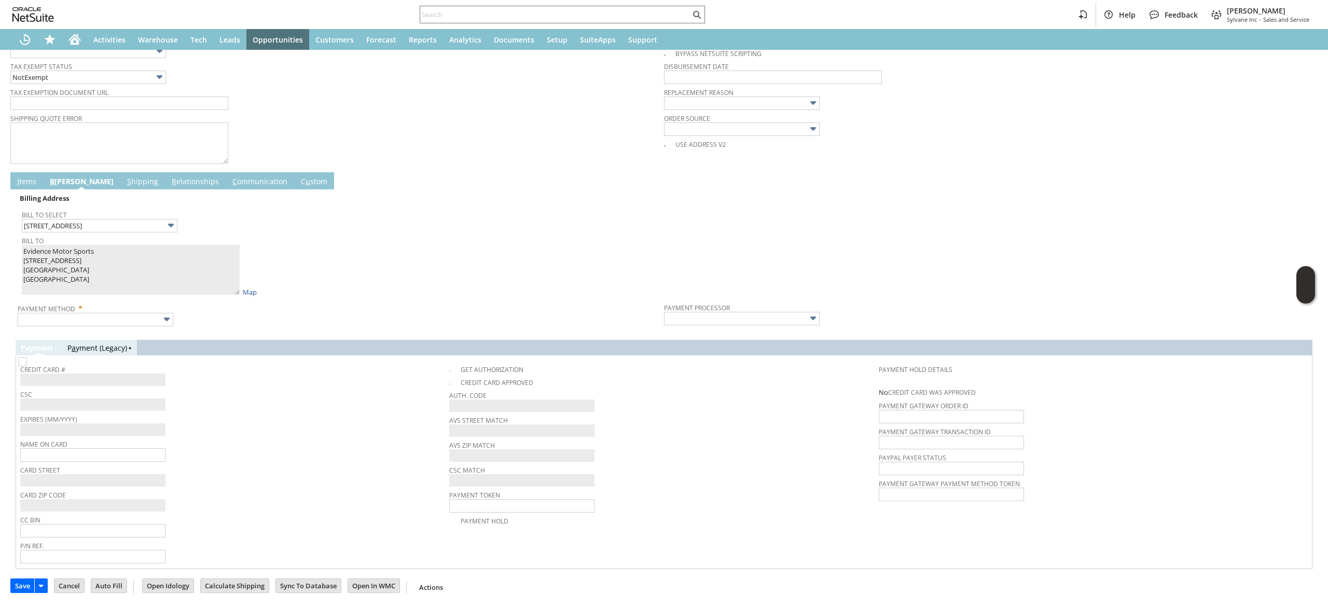
click at [30, 189] on td "Billing Address Bill To Select 14142 Seven Sisters Ave. Bill To Evidence Motor …" at bounding box center [664, 259] width 1297 height 140
click at [32, 180] on link "I tems" at bounding box center [27, 181] width 24 height 11
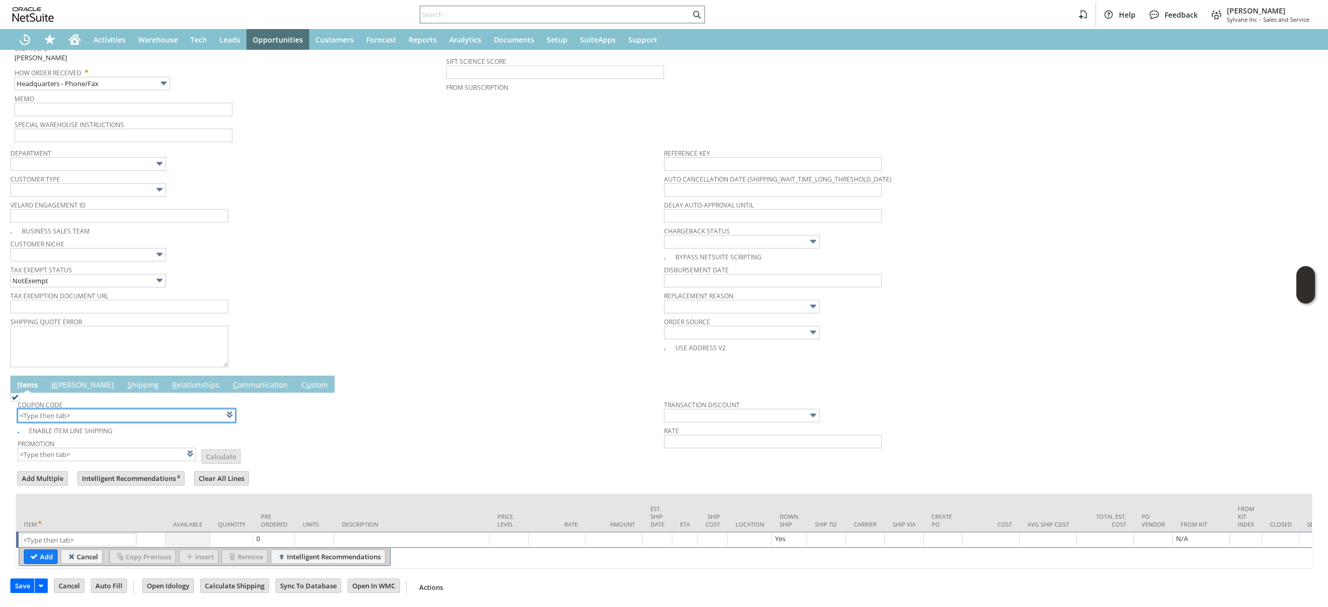
scroll to position [243, 0]
click at [79, 533] on input "text" at bounding box center [78, 539] width 115 height 13
click at [87, 533] on input "text" at bounding box center [78, 539] width 115 height 13
paste input "fr10498"
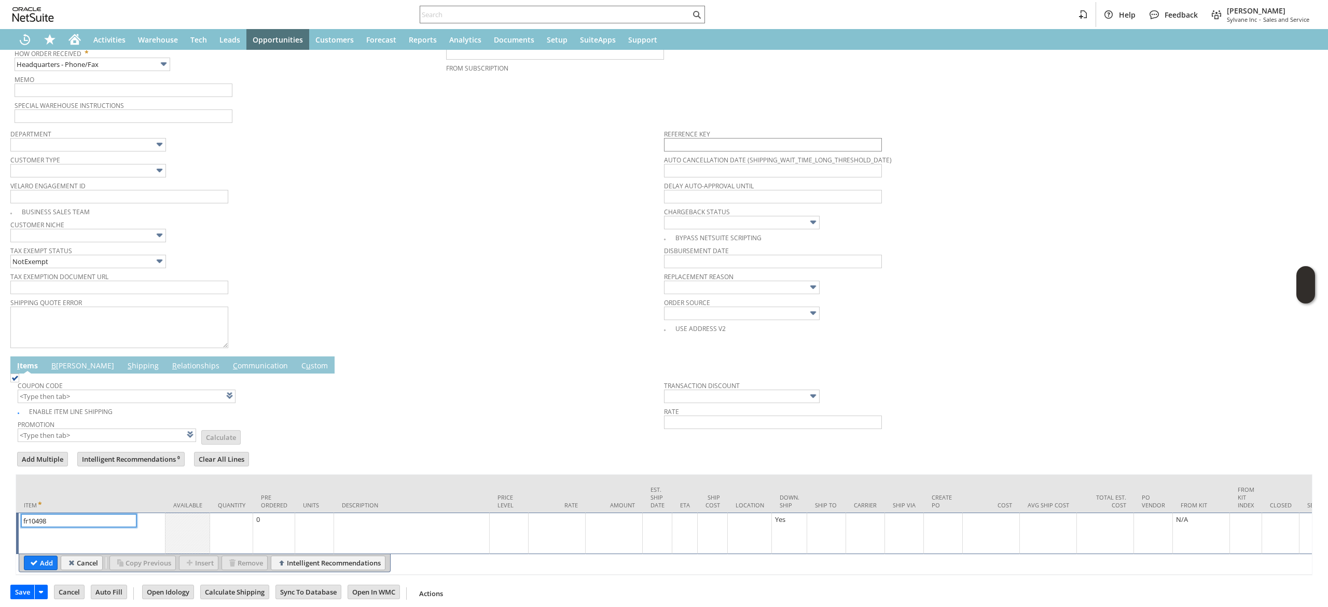
type input "fr10498"
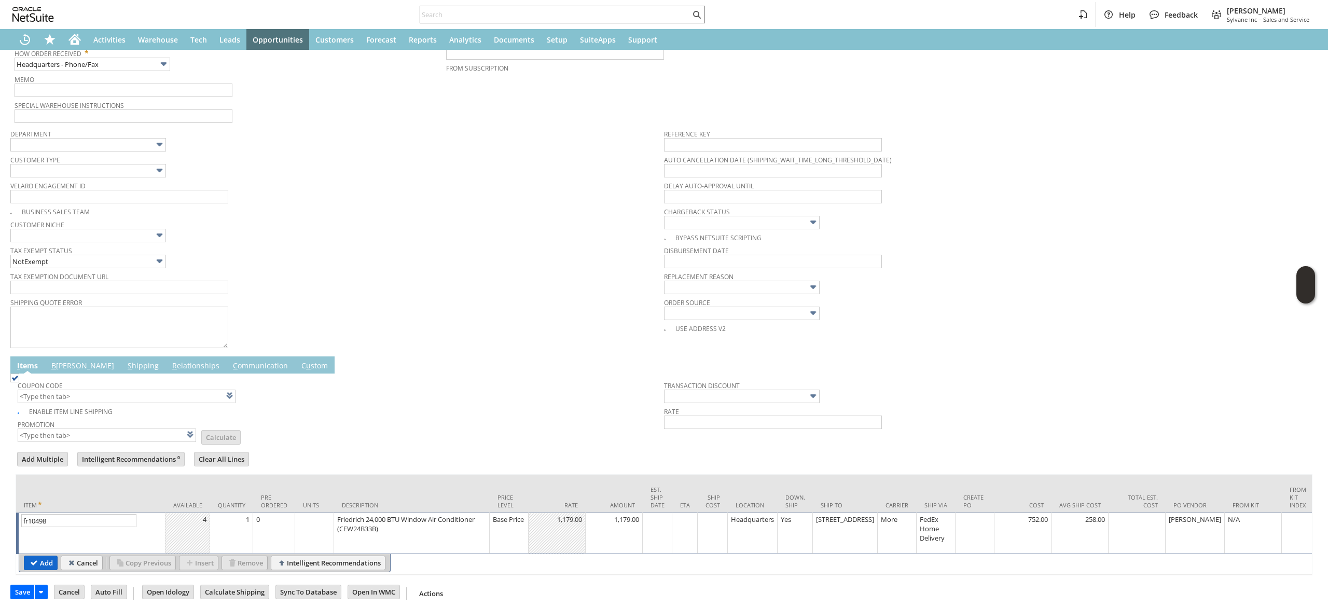
click at [32, 570] on input "Add" at bounding box center [40, 562] width 33 height 13
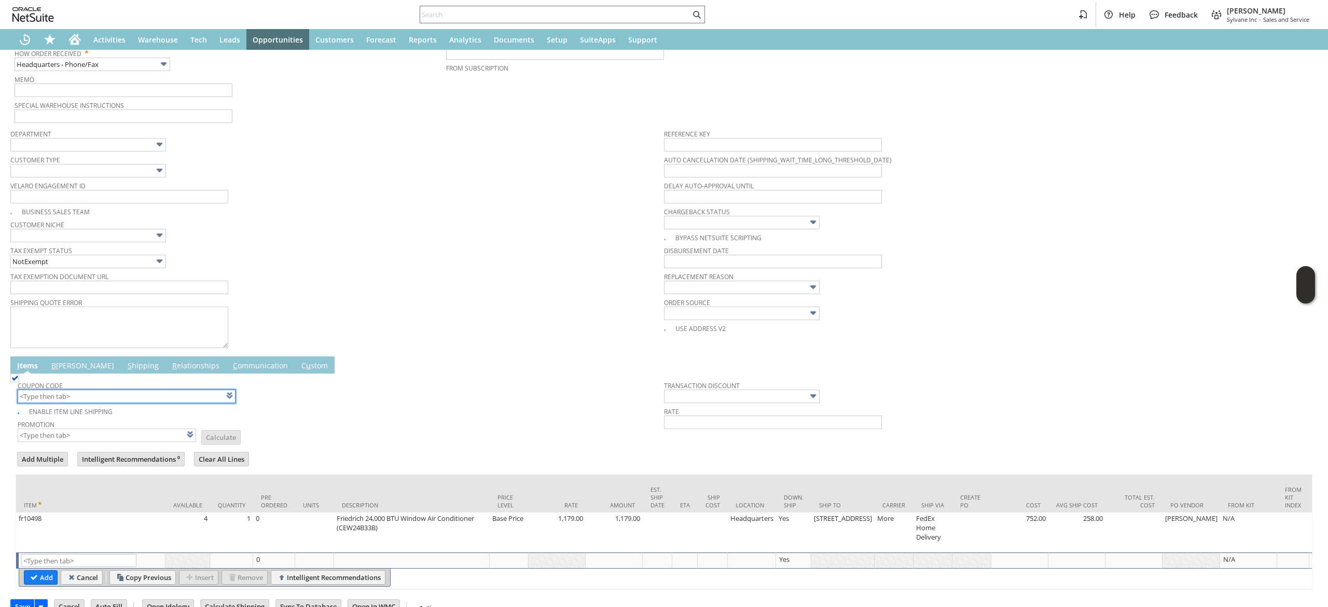
click at [104, 399] on input "text" at bounding box center [127, 396] width 218 height 13
click at [367, 401] on div "Coupon Code labor25" at bounding box center [338, 391] width 641 height 26
type input "LABOR25"
type input "[DATE] - 10% off Sitewide Over $150 (Excludes Miele, Bromic, Sebo, and Clearanc…"
type input "Promo Code"
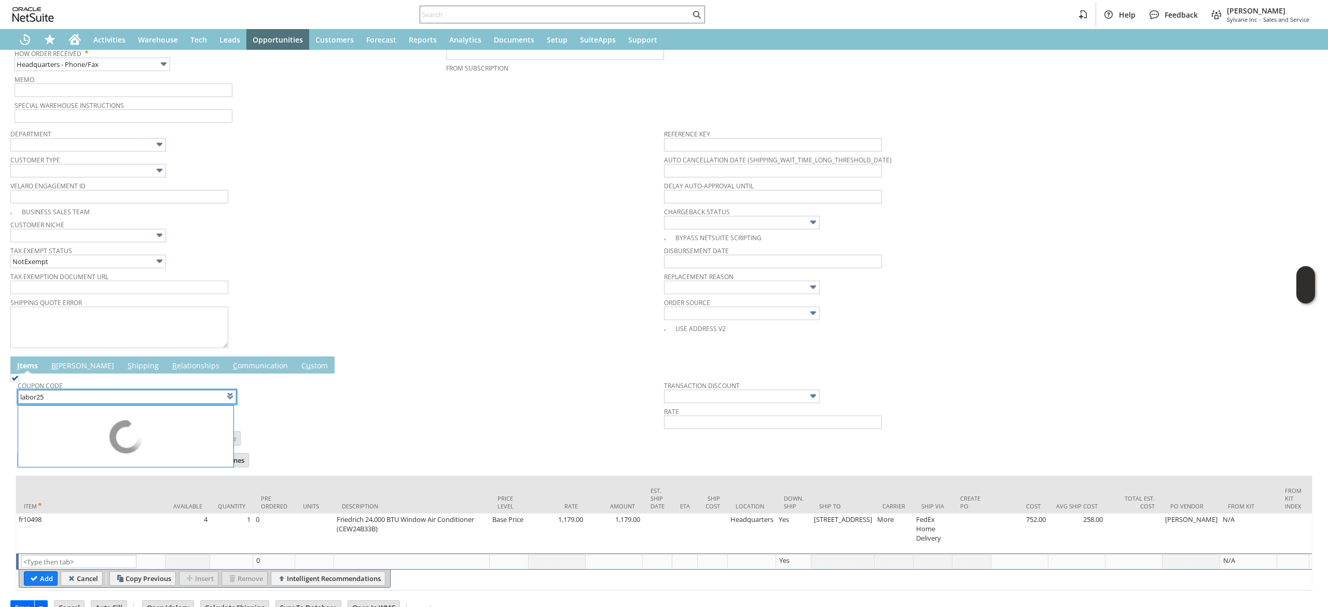
type input "-10.0%"
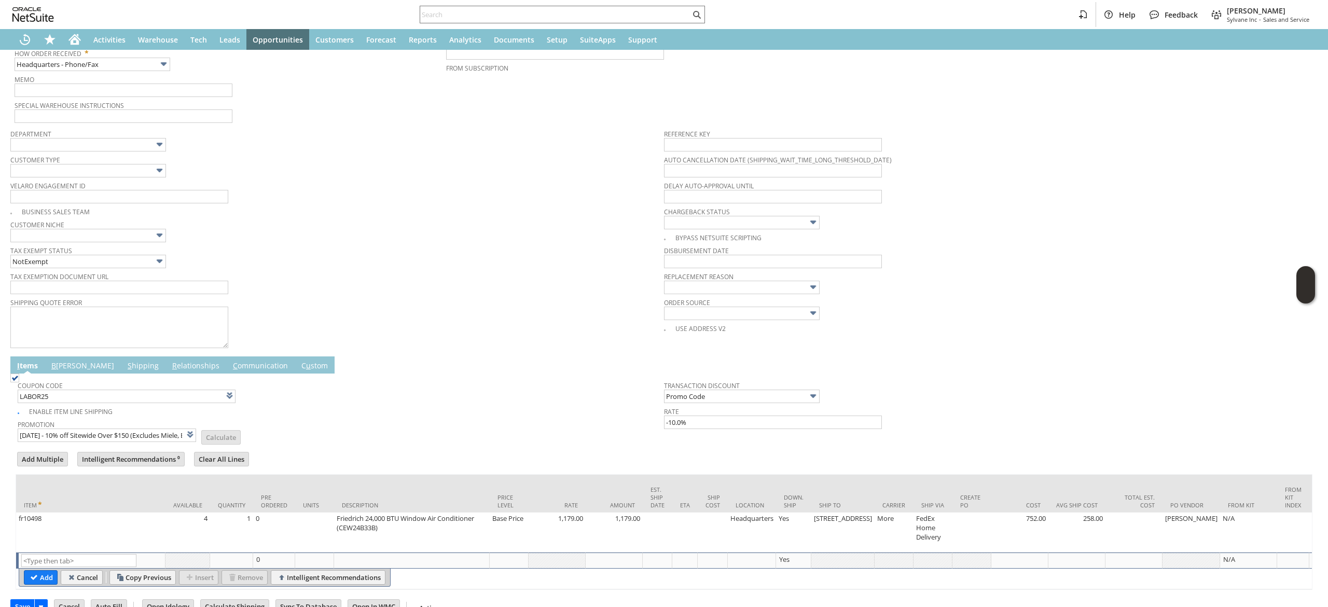
scroll to position [0, 0]
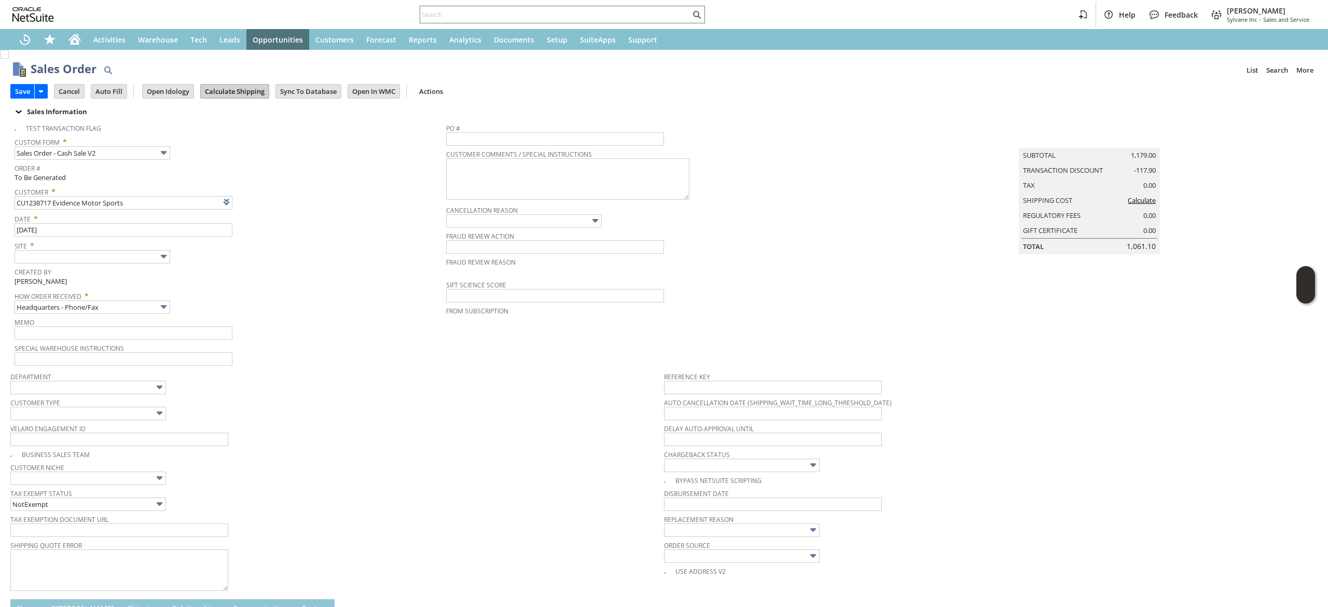
click at [241, 93] on input "Calculate Shipping" at bounding box center [235, 91] width 68 height 13
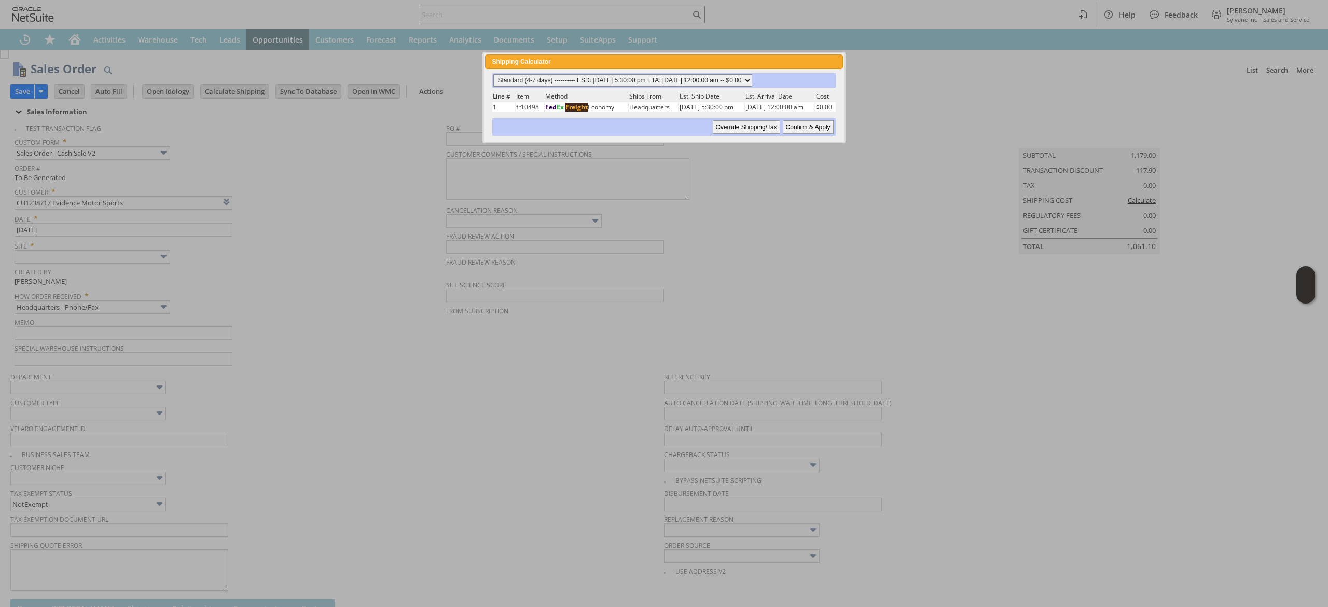
click at [717, 82] on select "Standard (4-7 days) ---------- ESD: 09/02/2025 5:30:00 pm ETA: 09/08/2025 12:00…" at bounding box center [622, 80] width 259 height 12
click at [493, 74] on select "Standard (4-7 days) ---------- ESD: 09/02/2025 5:30:00 pm ETA: 09/08/2025 12:00…" at bounding box center [622, 80] width 259 height 12
click at [826, 129] on input "Confirm & Apply" at bounding box center [808, 126] width 51 height 13
type input "Promo Code"
type input "-10.0%"
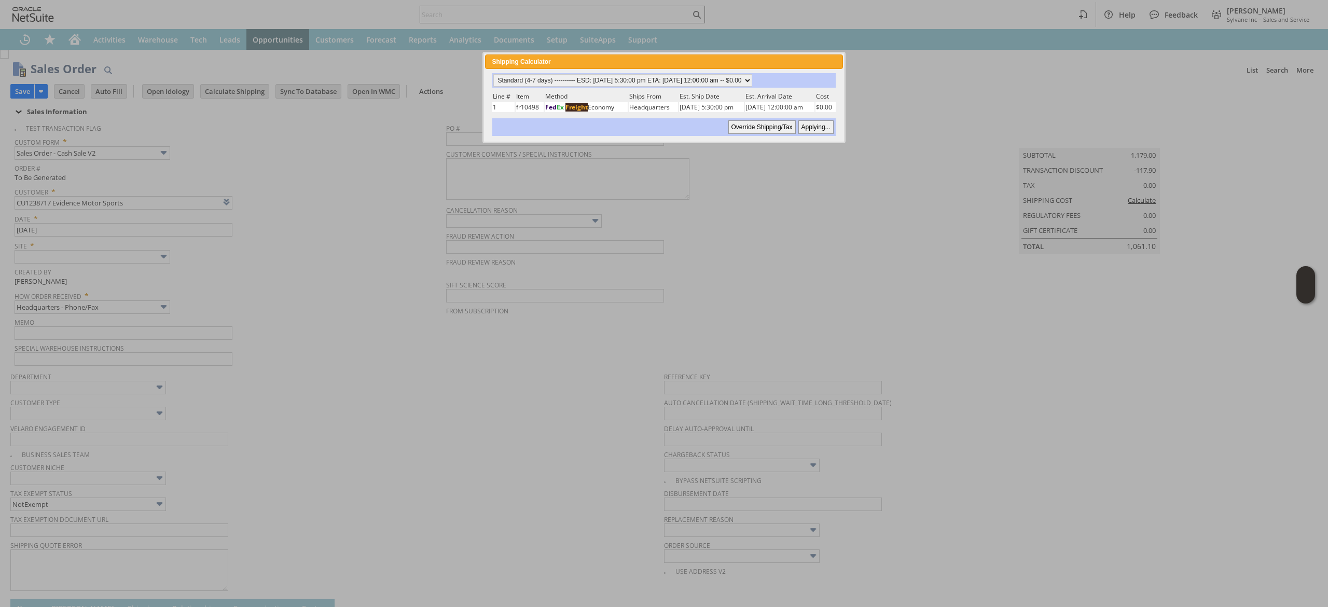
type input "Add"
type input "Copy Previous"
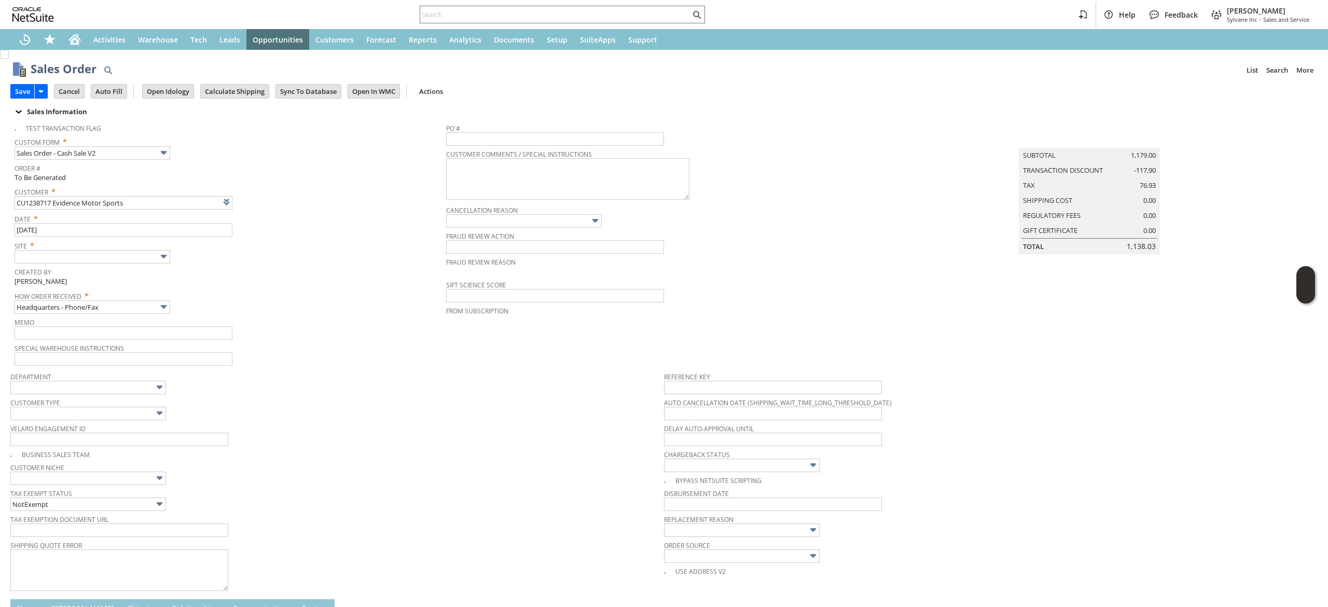
scroll to position [289, 0]
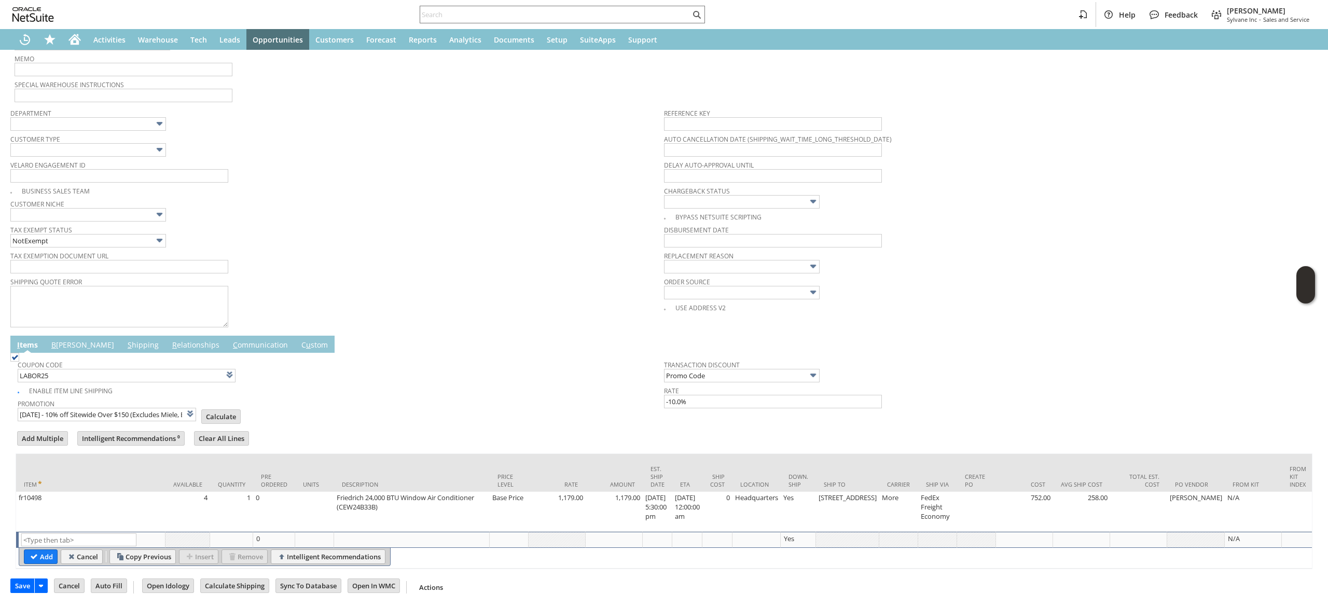
click at [74, 336] on td "B illing" at bounding box center [83, 344] width 76 height 17
click at [66, 340] on link "B illing" at bounding box center [83, 345] width 68 height 11
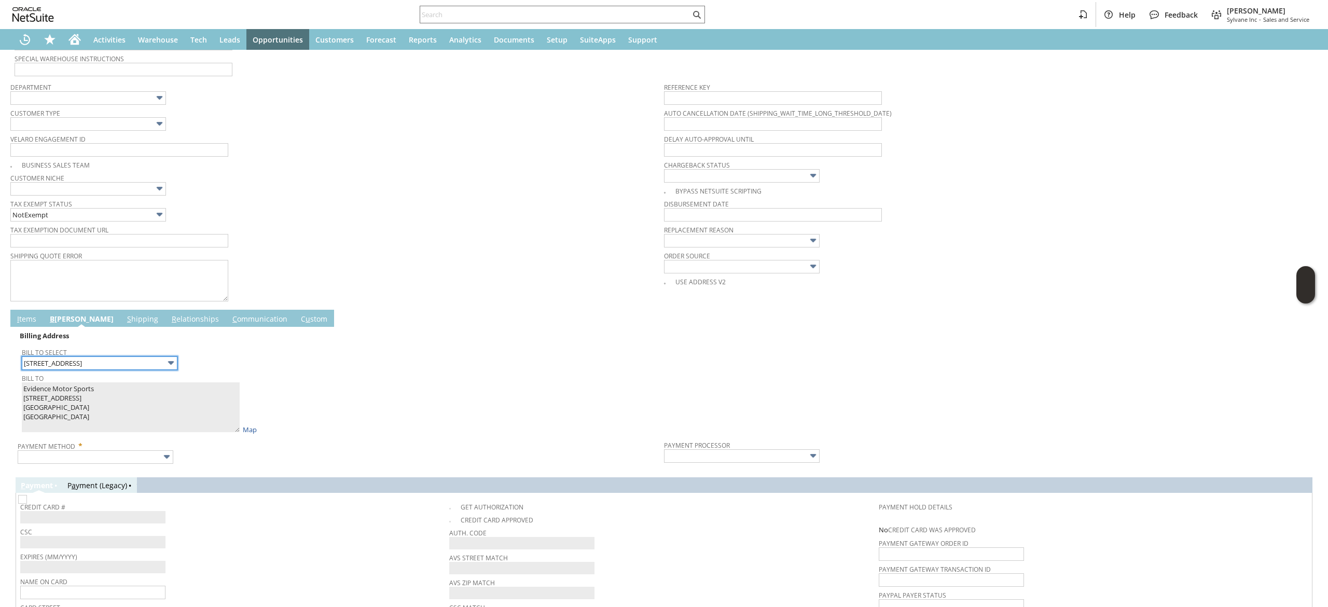
scroll to position [436, 0]
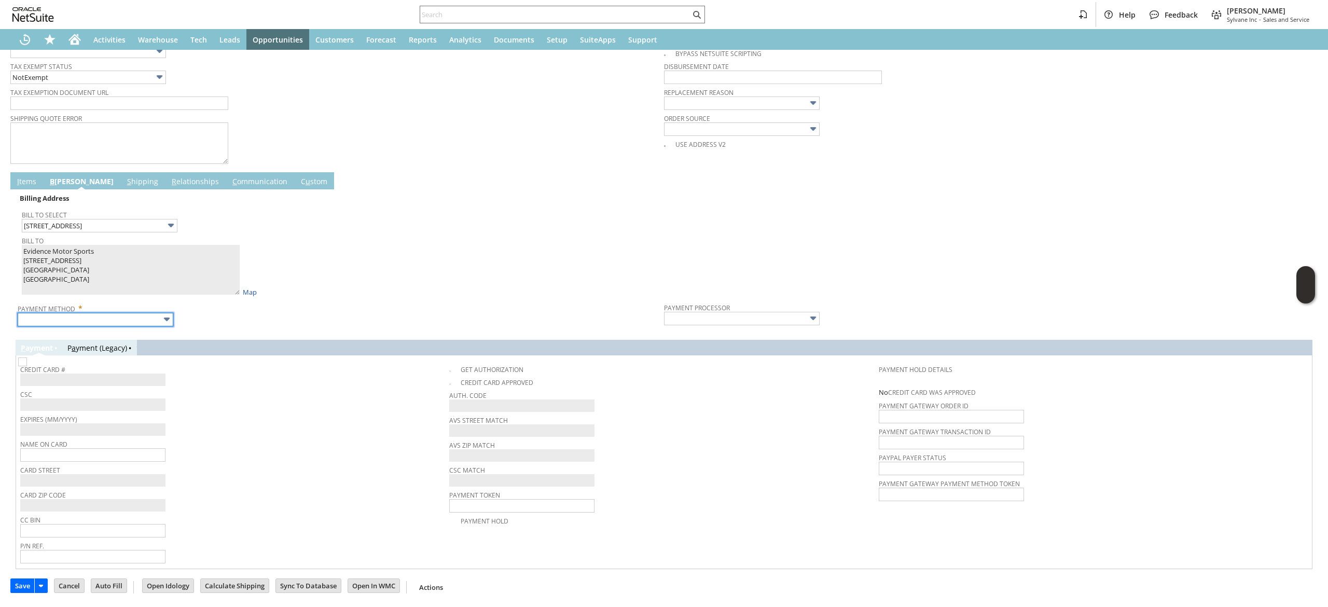
click at [158, 315] on input "text" at bounding box center [96, 319] width 156 height 13
type input "Visa / Mastercard"
type input "Braintree"
checkbox input "true"
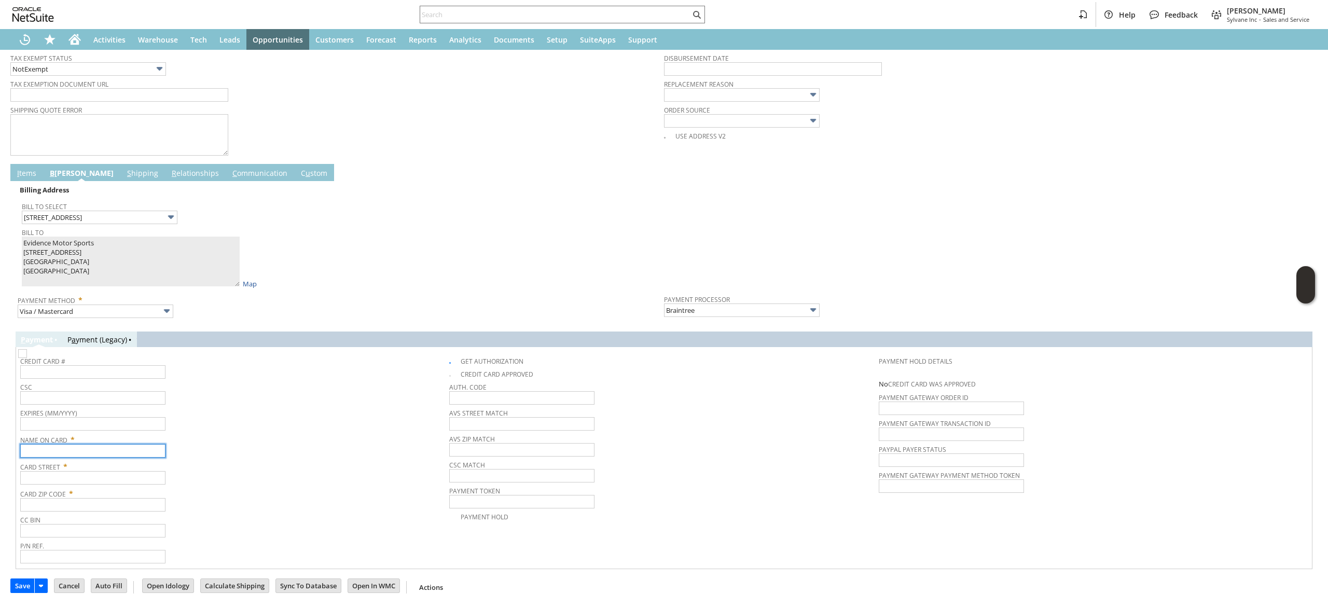
click at [104, 449] on input "text" at bounding box center [92, 450] width 145 height 13
paste input "Evidence Motor Sports"
type input "Evidence Motor Sports"
click at [144, 477] on input "text" at bounding box center [92, 477] width 145 height 13
paste input "14142 Seven Sisters Ave."
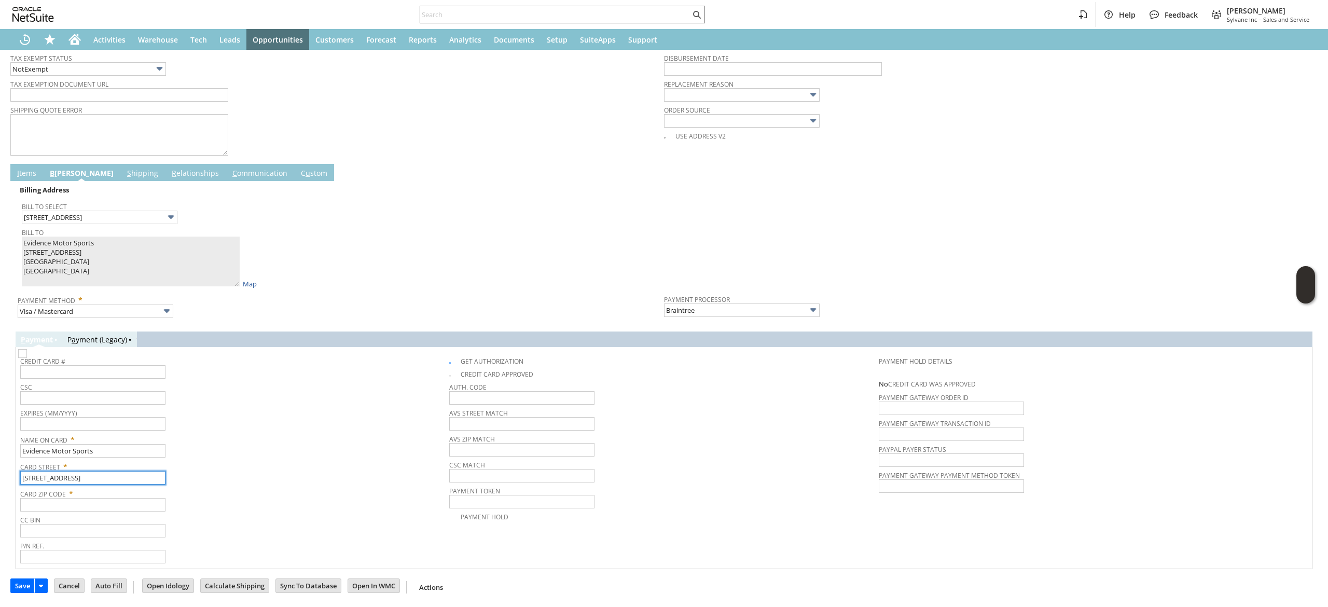
type input "14142 Seven Sisters Ave."
click at [137, 505] on input "text" at bounding box center [92, 504] width 145 height 13
paste input "62049"
type input "62049"
click at [255, 483] on div "Card Street * 14142 Seven Sisters Ave." at bounding box center [232, 472] width 424 height 26
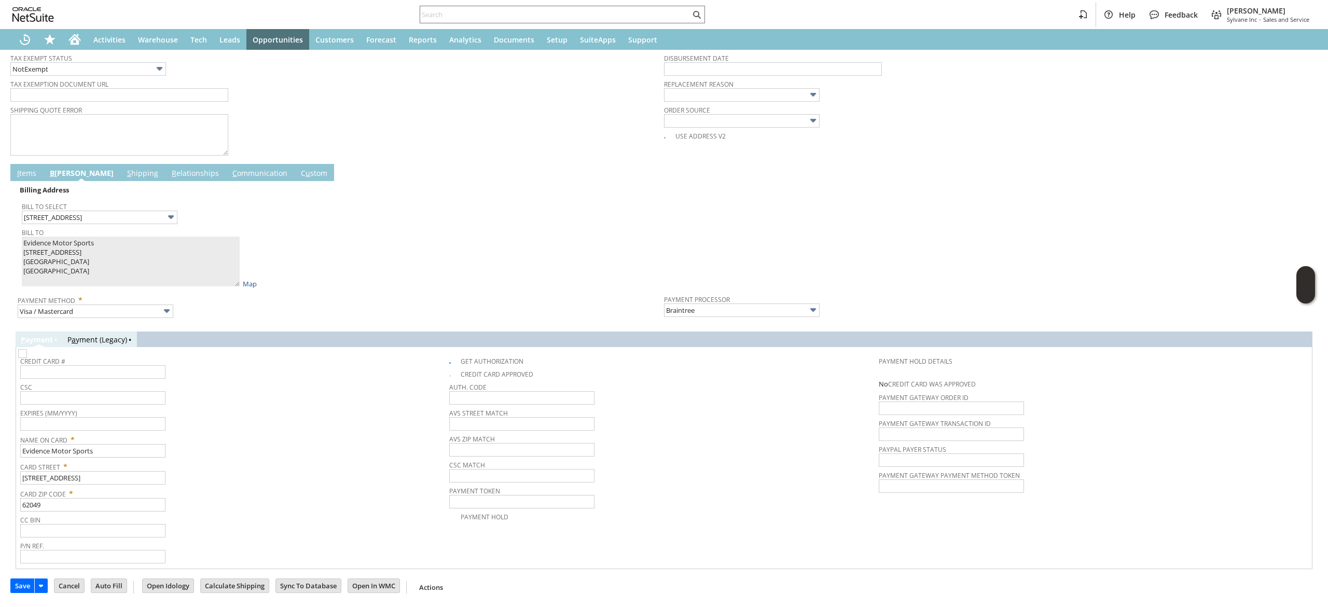
click at [255, 483] on div "Card Street * 14142 Seven Sisters Ave." at bounding box center [232, 472] width 424 height 26
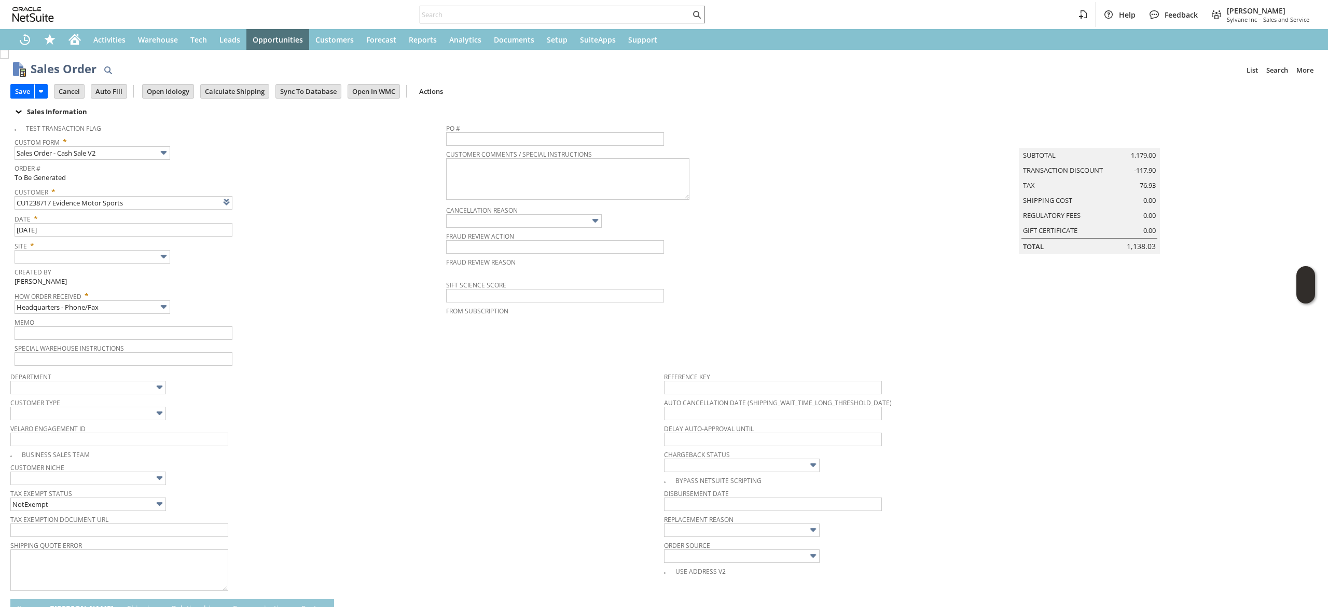
scroll to position [438, 0]
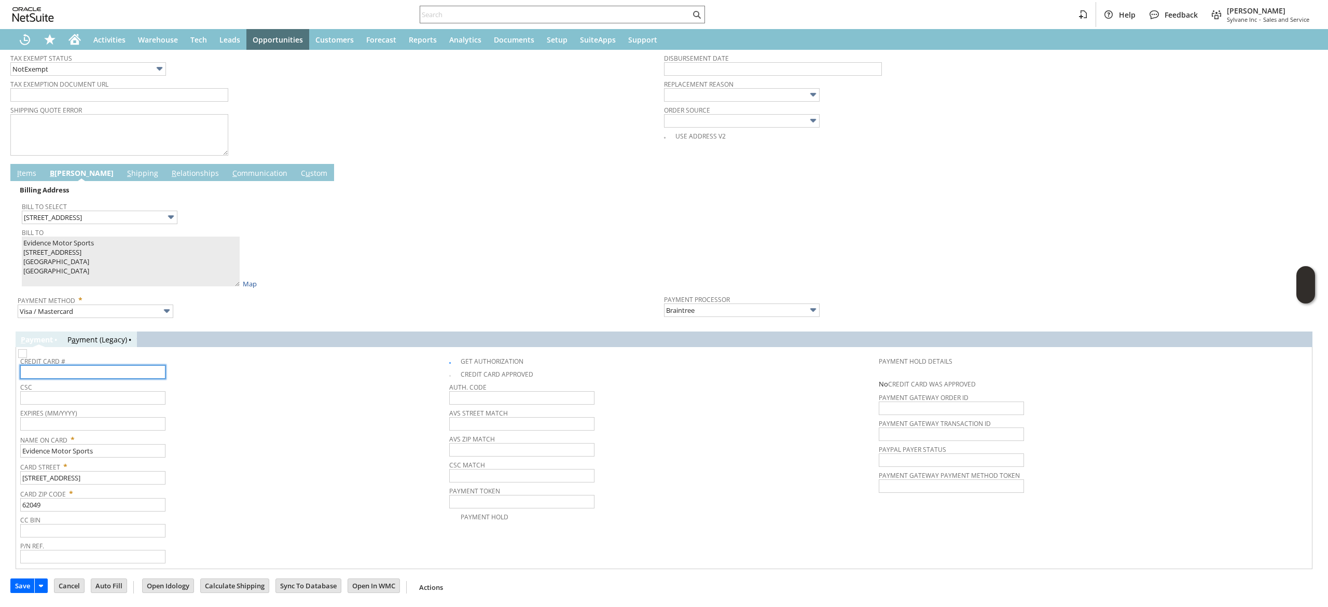
click at [122, 373] on input "text" at bounding box center [92, 371] width 145 height 13
type input "5212170252670009"
click at [92, 432] on span "Name On Card *" at bounding box center [232, 438] width 424 height 12
click at [98, 423] on input "text" at bounding box center [92, 423] width 145 height 13
type input "05/2031"
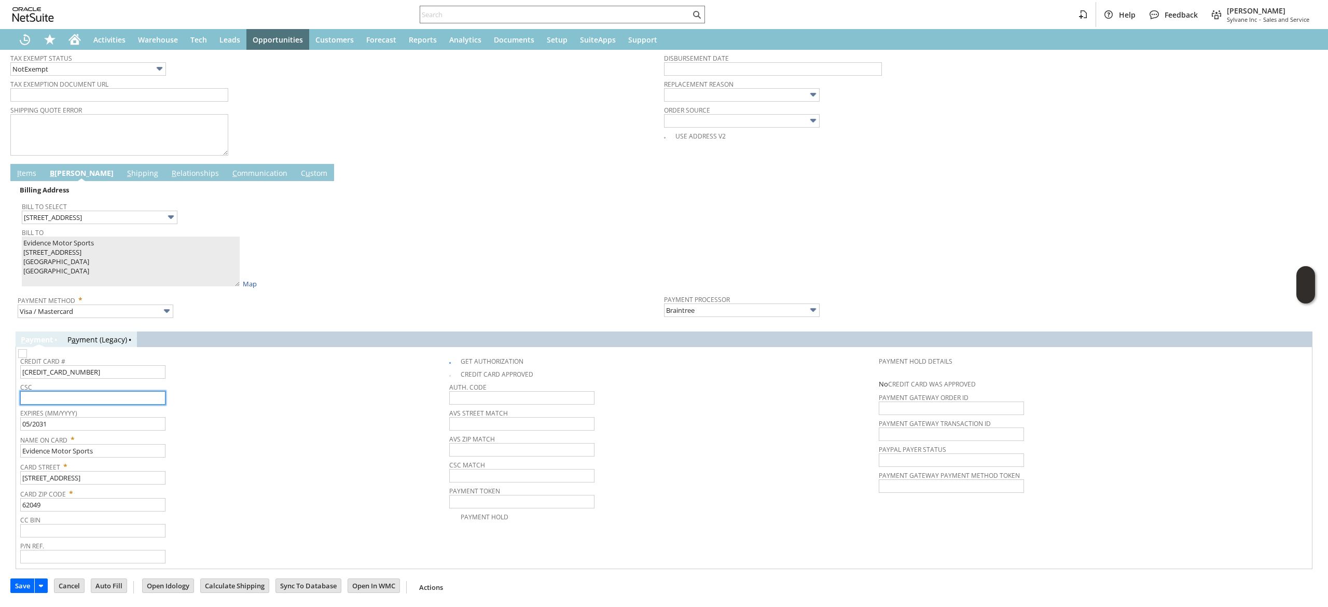
click at [135, 404] on input "text" at bounding box center [92, 397] width 145 height 13
type input "299"
click at [135, 217] on input "14142 Seven Sisters Ave." at bounding box center [100, 217] width 156 height 13
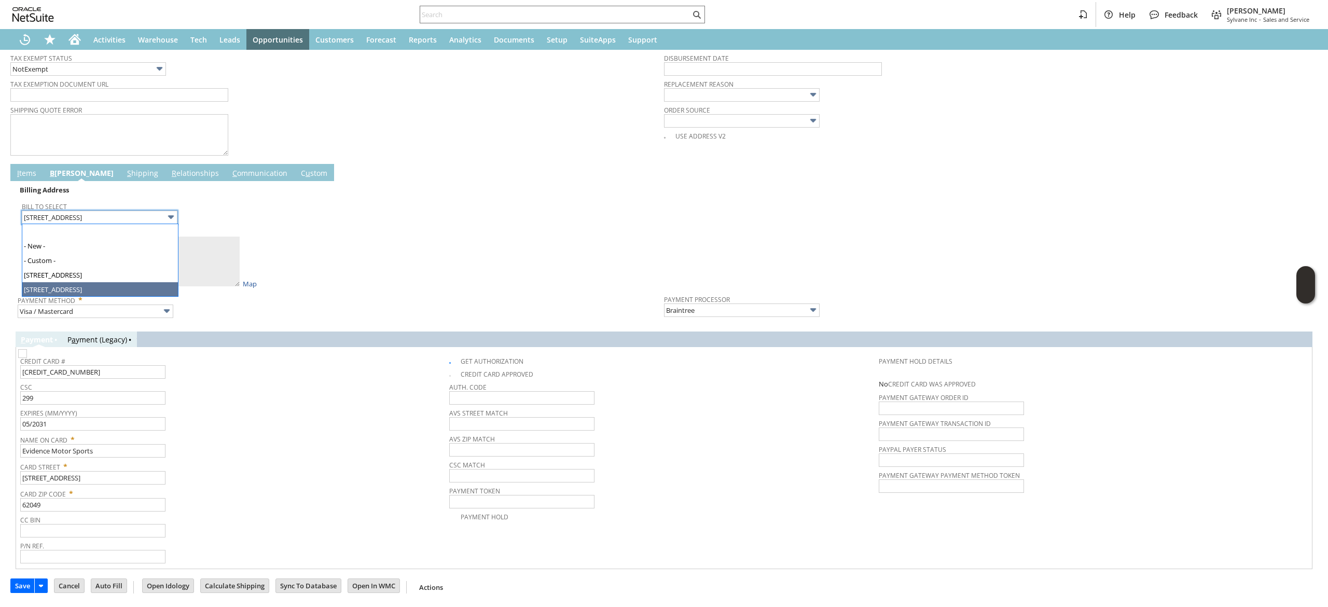
click at [382, 258] on div "Bill To Evidence Motor Sports 14142 Seven Sisters Ave. Hillsboro IL 62049 Unite…" at bounding box center [340, 256] width 637 height 63
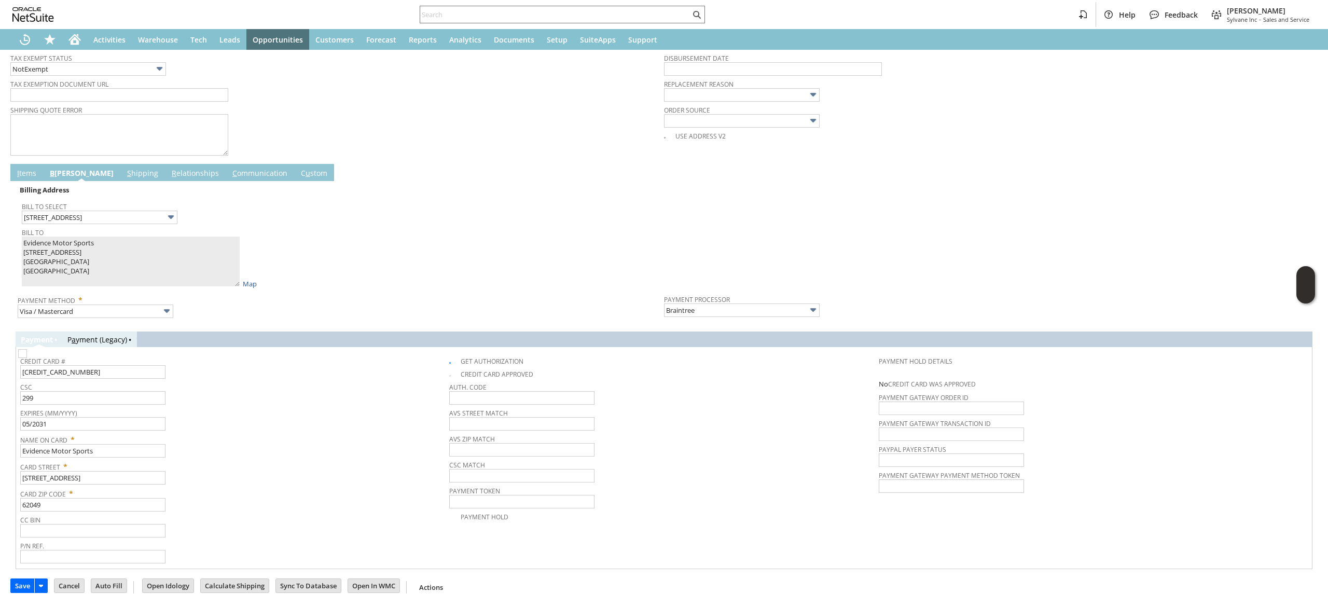
click at [94, 462] on span "Card Street *" at bounding box center [232, 465] width 424 height 12
click at [98, 460] on span "Card Street *" at bounding box center [232, 465] width 424 height 12
click at [111, 449] on input "Evidence Motor Sports" at bounding box center [92, 450] width 145 height 13
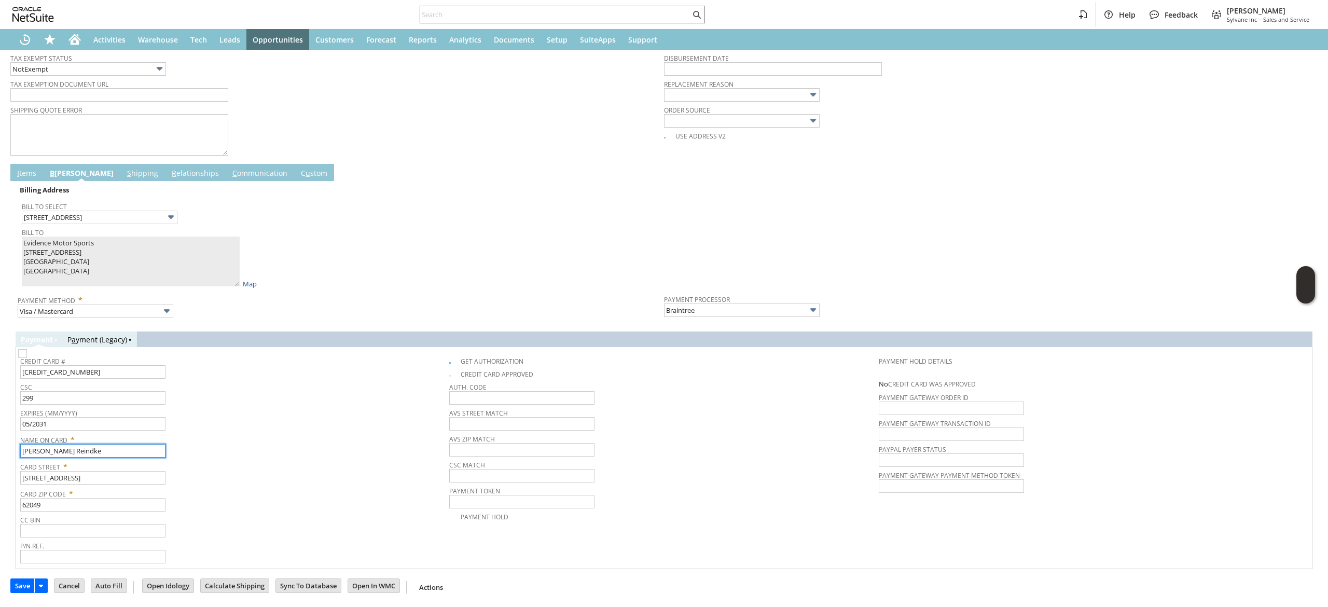
type input "Vincent L. Reindke"
click at [330, 528] on div "CC Bin" at bounding box center [232, 524] width 424 height 25
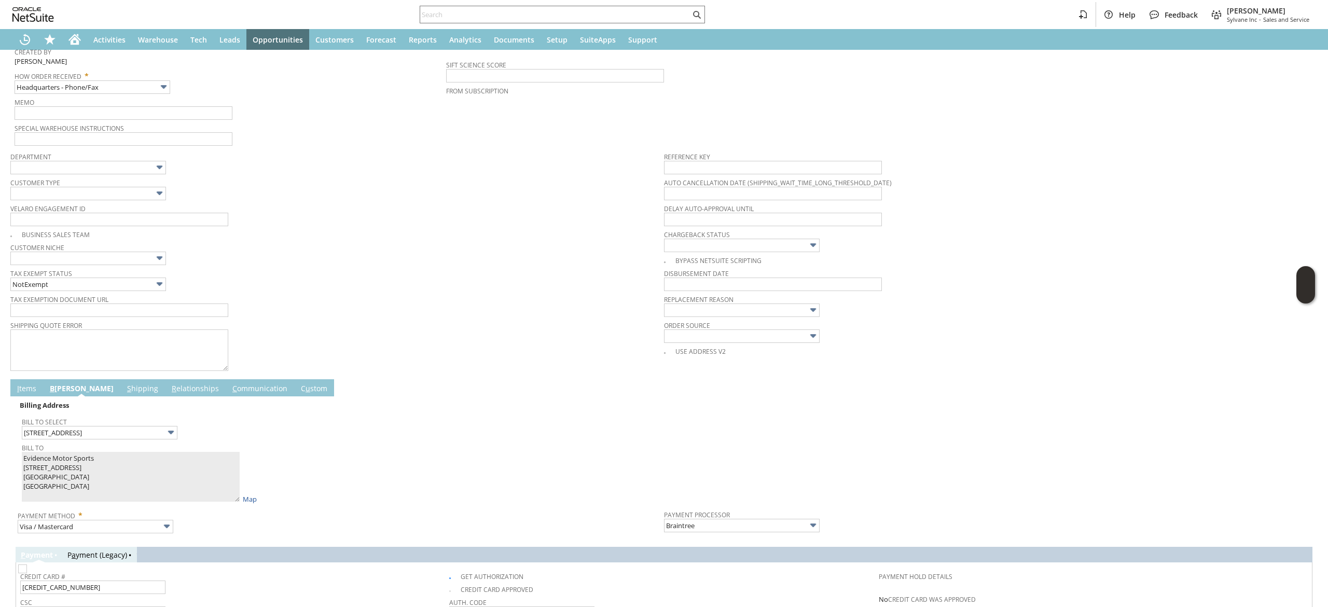
scroll to position [0, 0]
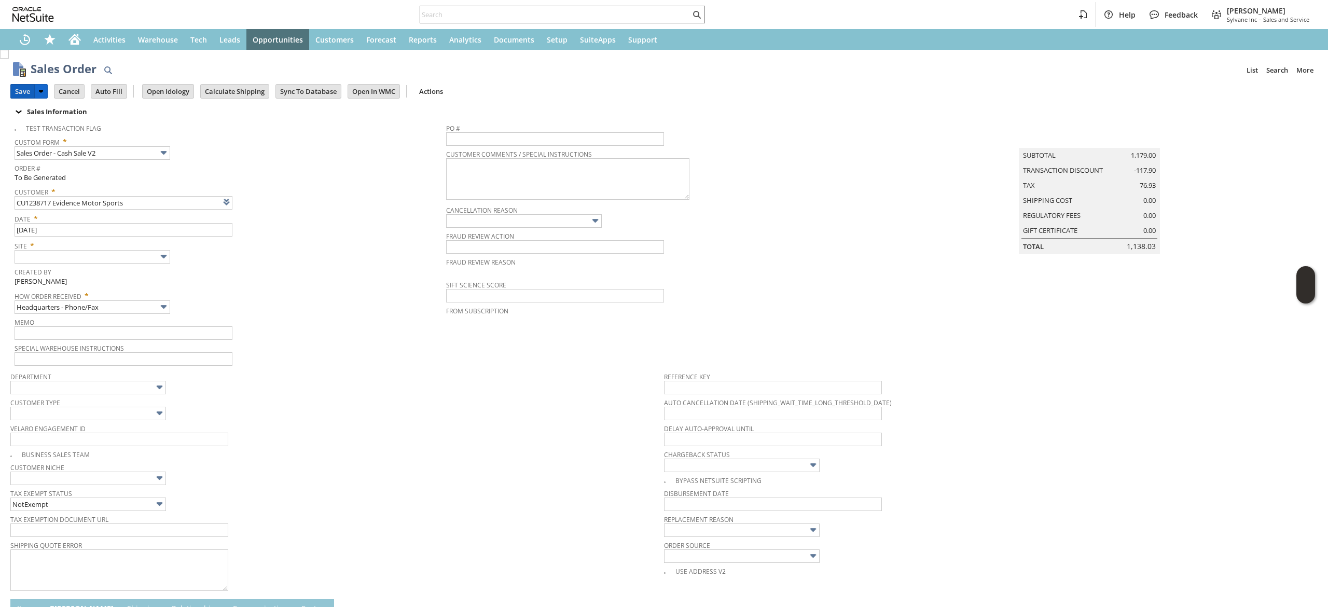
click at [25, 90] on input "Save" at bounding box center [22, 91] width 23 height 13
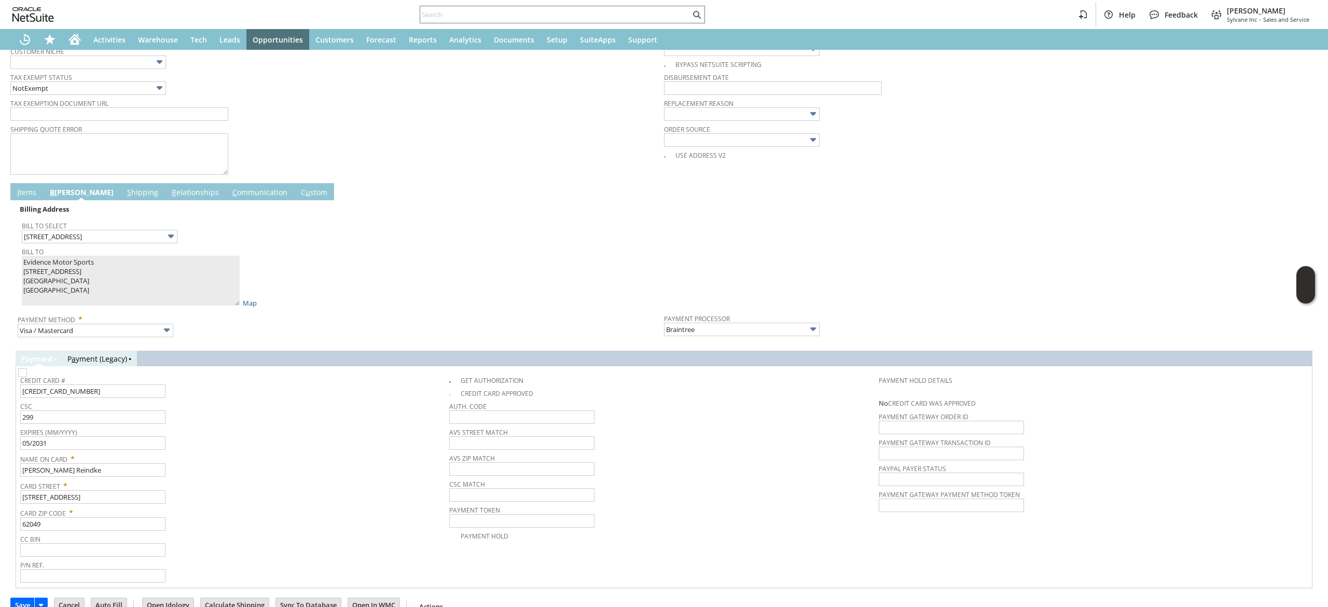
scroll to position [438, 0]
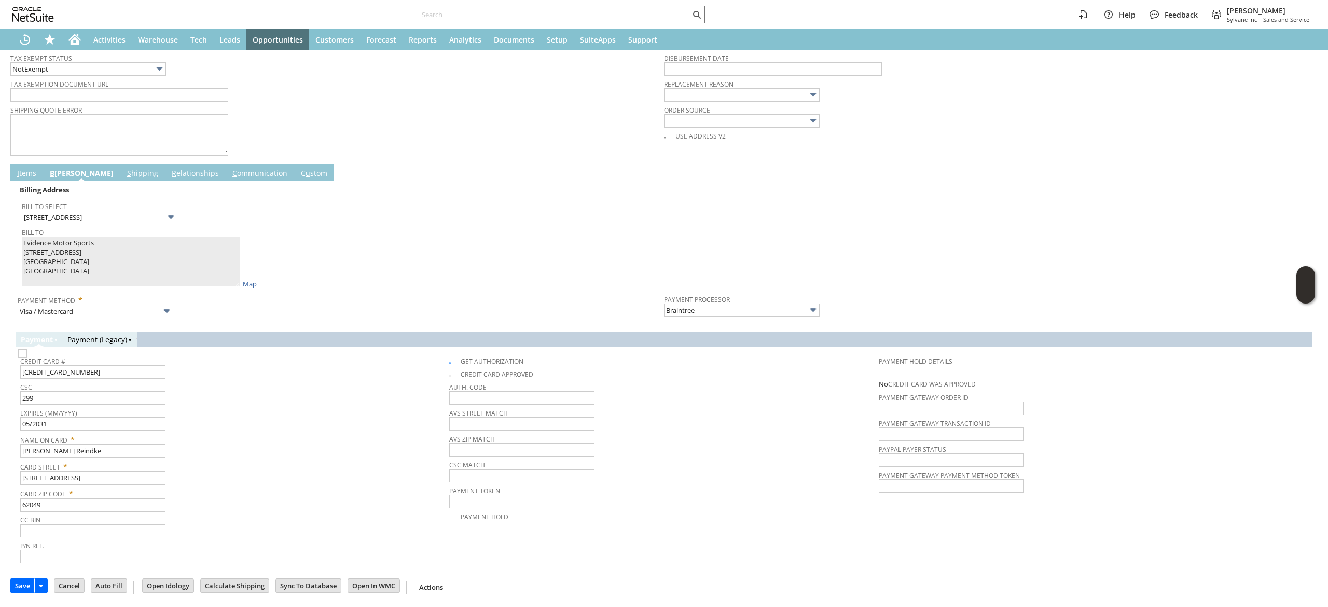
click at [43, 168] on td "B illing" at bounding box center [81, 172] width 77 height 17
click at [25, 170] on link "I tems" at bounding box center [27, 173] width 24 height 11
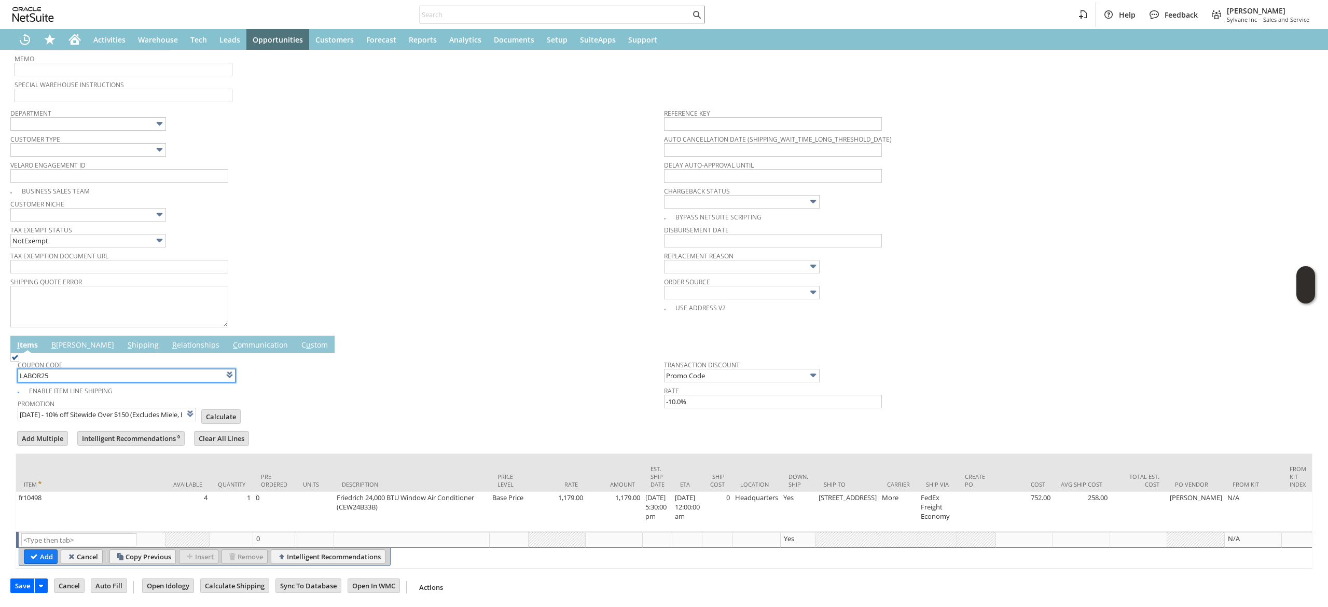
scroll to position [290, 0]
click at [213, 410] on input "Calculate" at bounding box center [221, 416] width 38 height 13
type input "Promo Code"
type input "-10.0%"
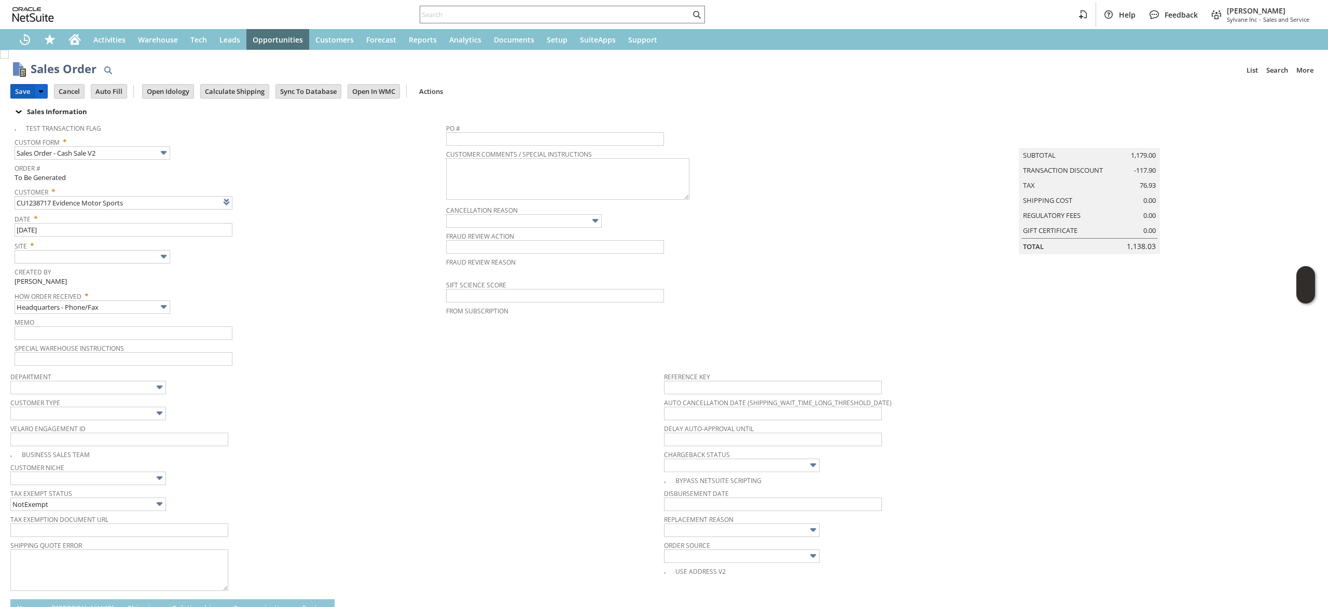
click at [27, 88] on input "Save" at bounding box center [22, 91] width 23 height 13
click at [126, 252] on input "text" at bounding box center [93, 256] width 156 height 13
type input "Sylvane - [DOMAIN_NAME]"
click at [25, 95] on input "Save" at bounding box center [22, 91] width 23 height 13
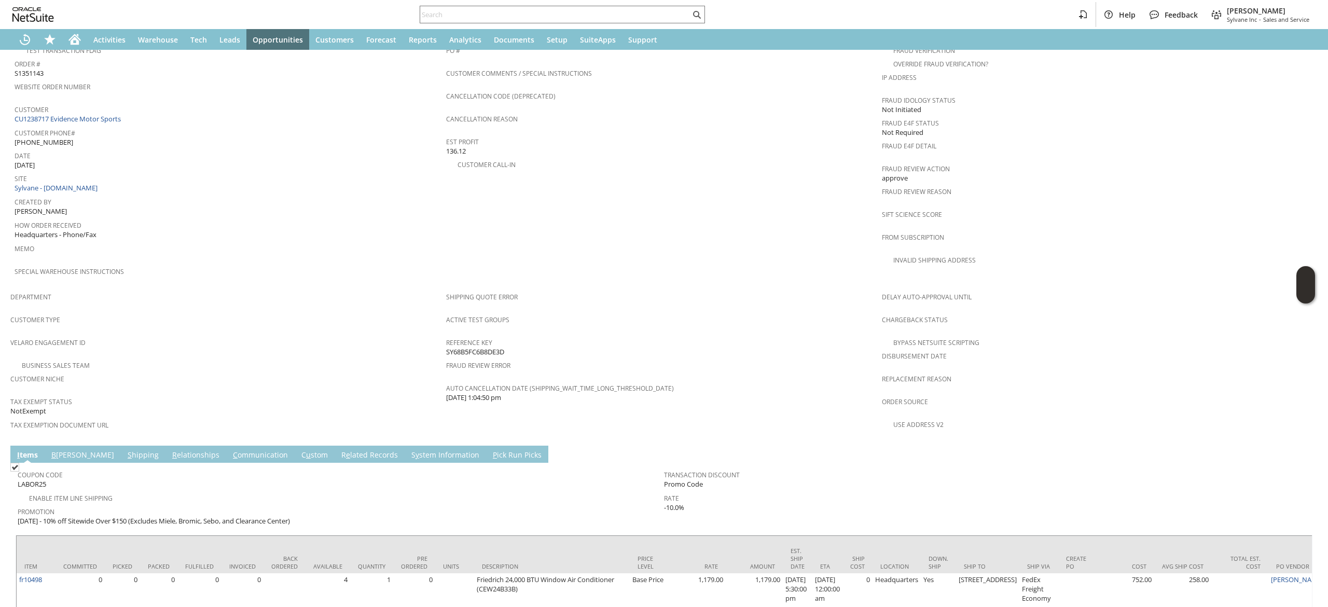
scroll to position [514, 0]
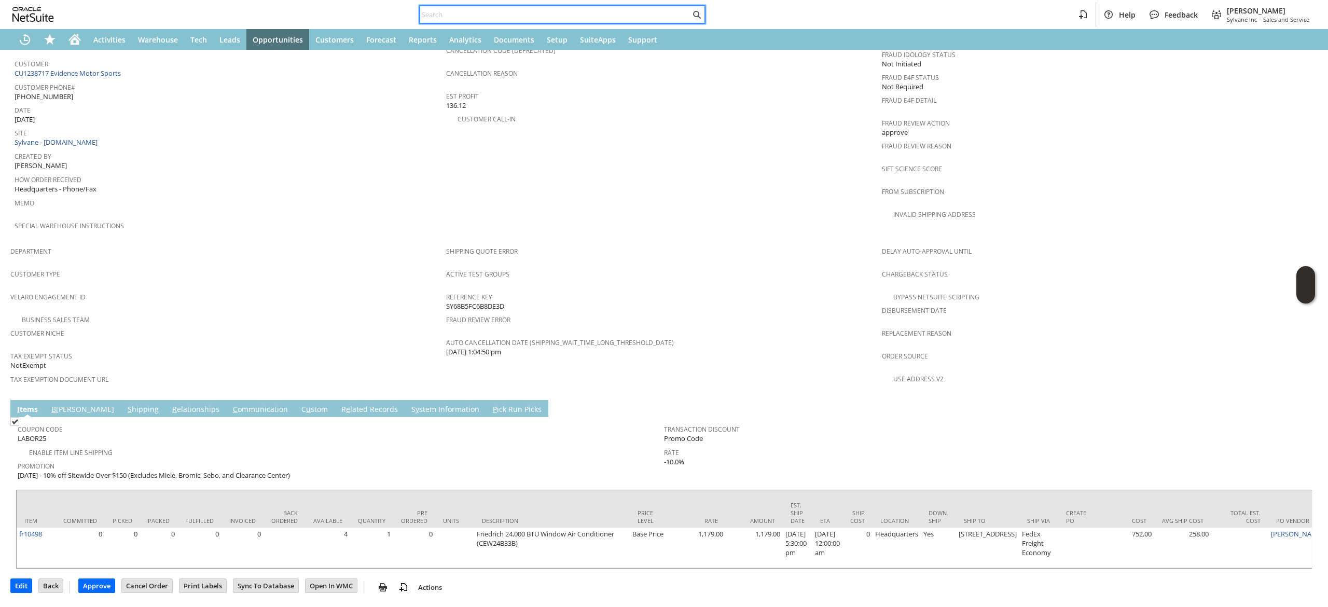
click at [561, 20] on input "text" at bounding box center [555, 14] width 270 height 12
paste input "7039295543"
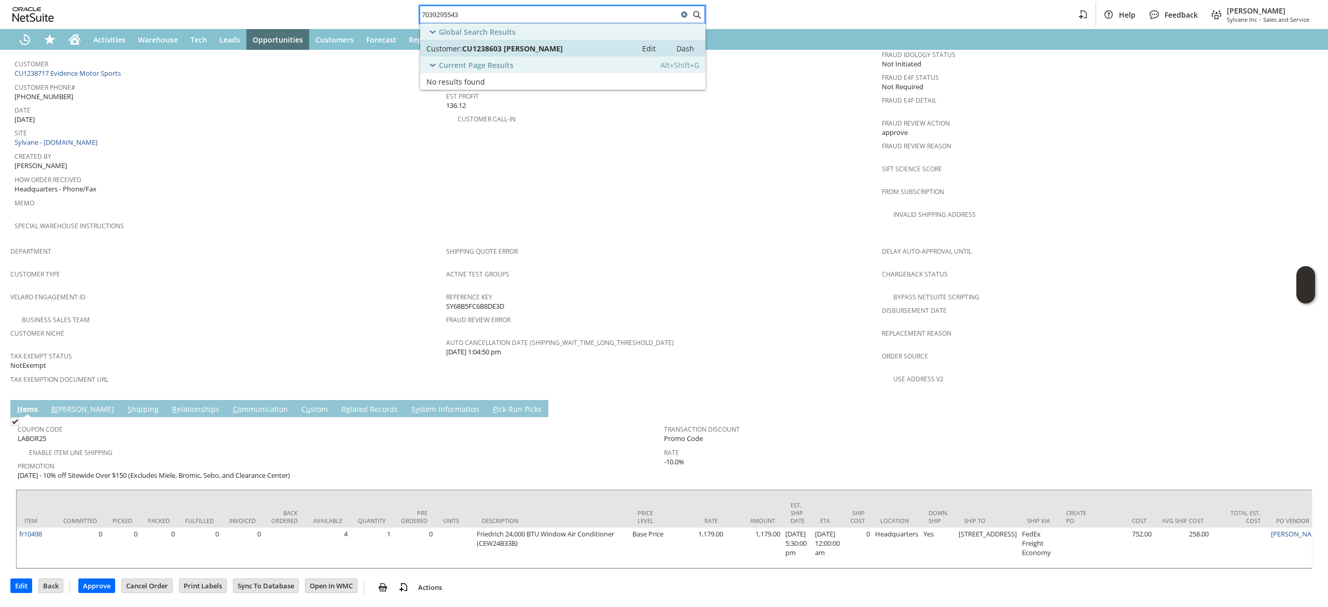
click at [580, 47] on div "Customer: CU1238603 Dario Berini" at bounding box center [528, 49] width 204 height 10
click at [517, 25] on div "Global Search Results" at bounding box center [562, 31] width 285 height 17
click at [515, 16] on input "7039295543" at bounding box center [549, 14] width 258 height 12
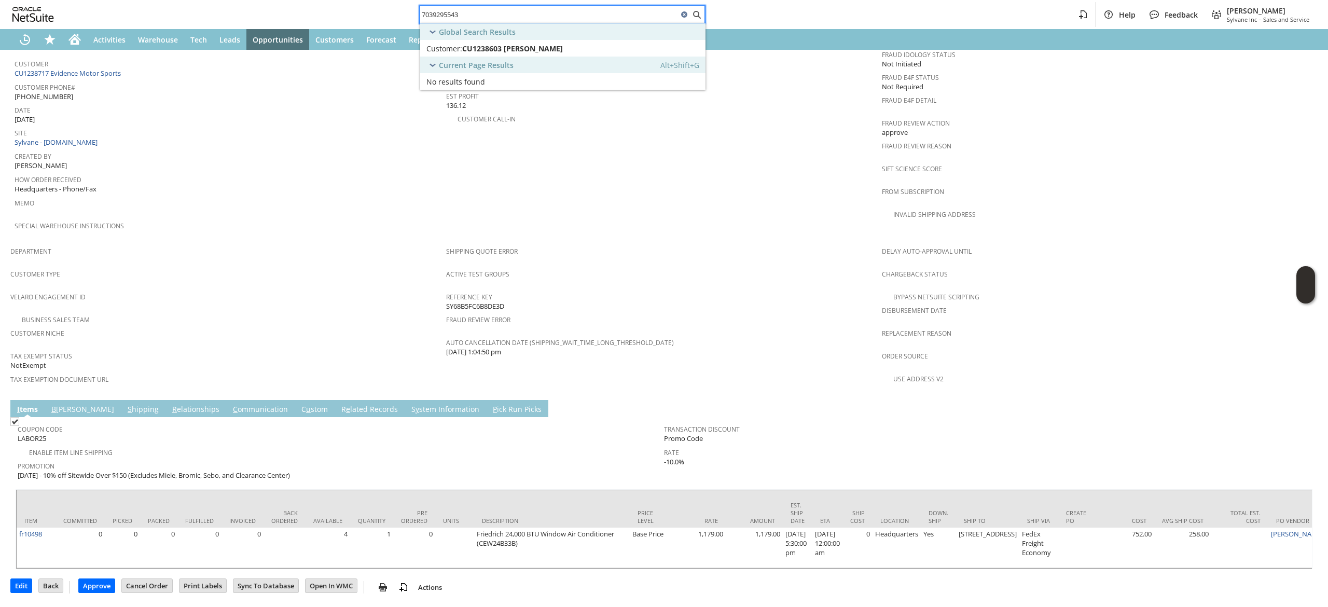
paste input "8474049272"
click at [515, 16] on input "8474049272" at bounding box center [549, 14] width 258 height 12
type input "8474049272"
click at [580, 46] on div "Customer: CU1184702 Steve Luth" at bounding box center [528, 49] width 204 height 10
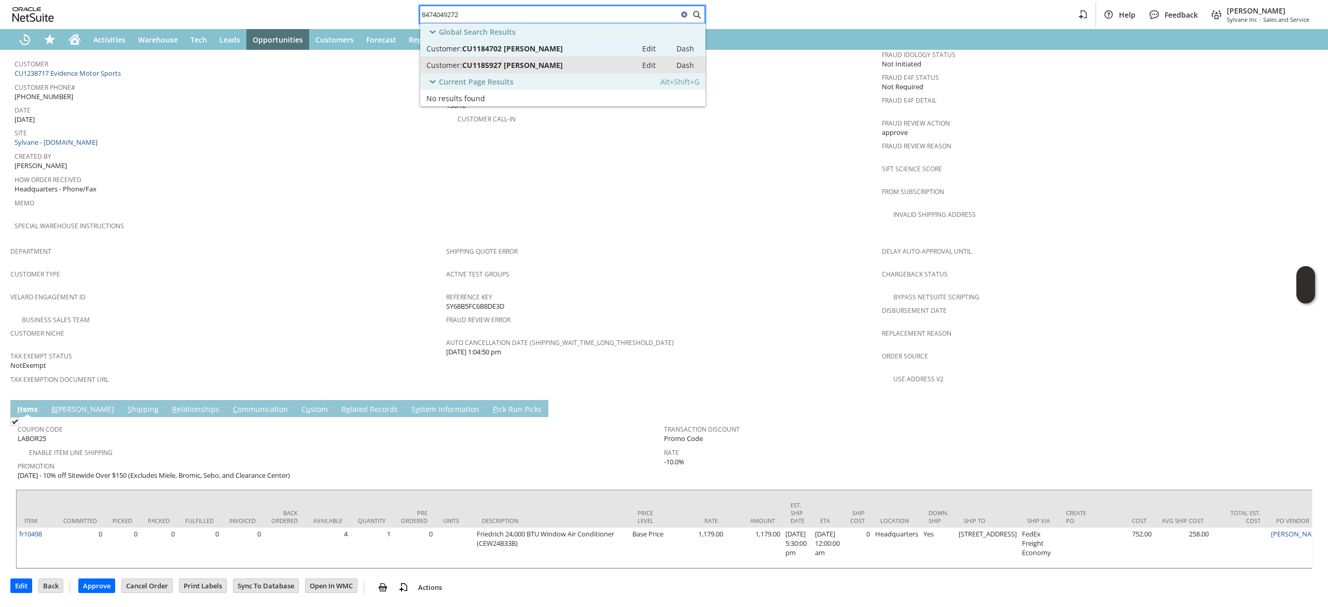
click at [577, 62] on div "Customer: CU1185927 Steve Luth" at bounding box center [528, 65] width 204 height 10
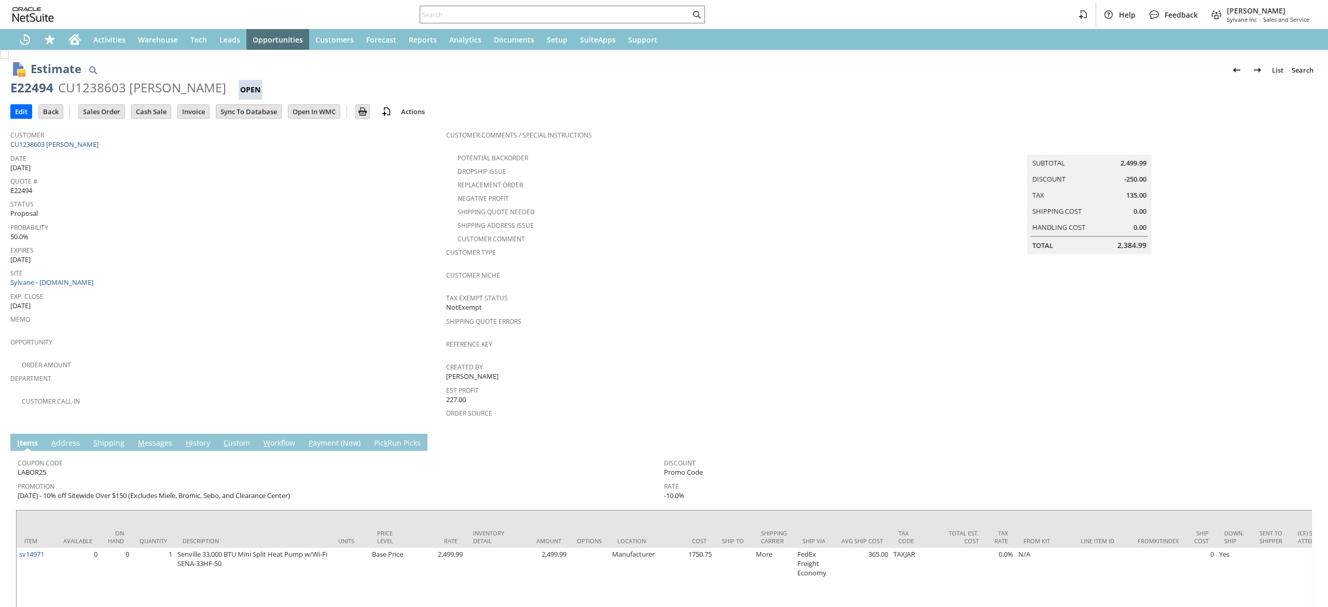
scroll to position [59, 0]
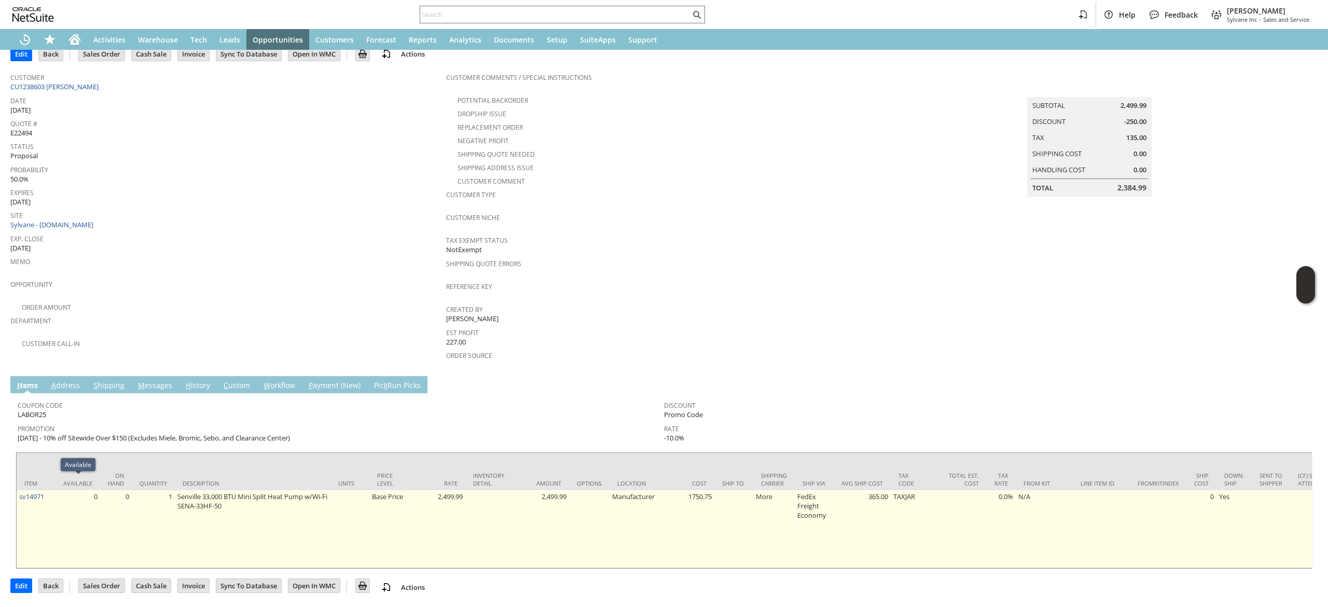
click at [48, 490] on td "sv14971" at bounding box center [36, 529] width 39 height 78
click at [51, 490] on td "sv14971" at bounding box center [36, 529] width 39 height 78
click at [52, 490] on td "sv14971" at bounding box center [36, 529] width 39 height 78
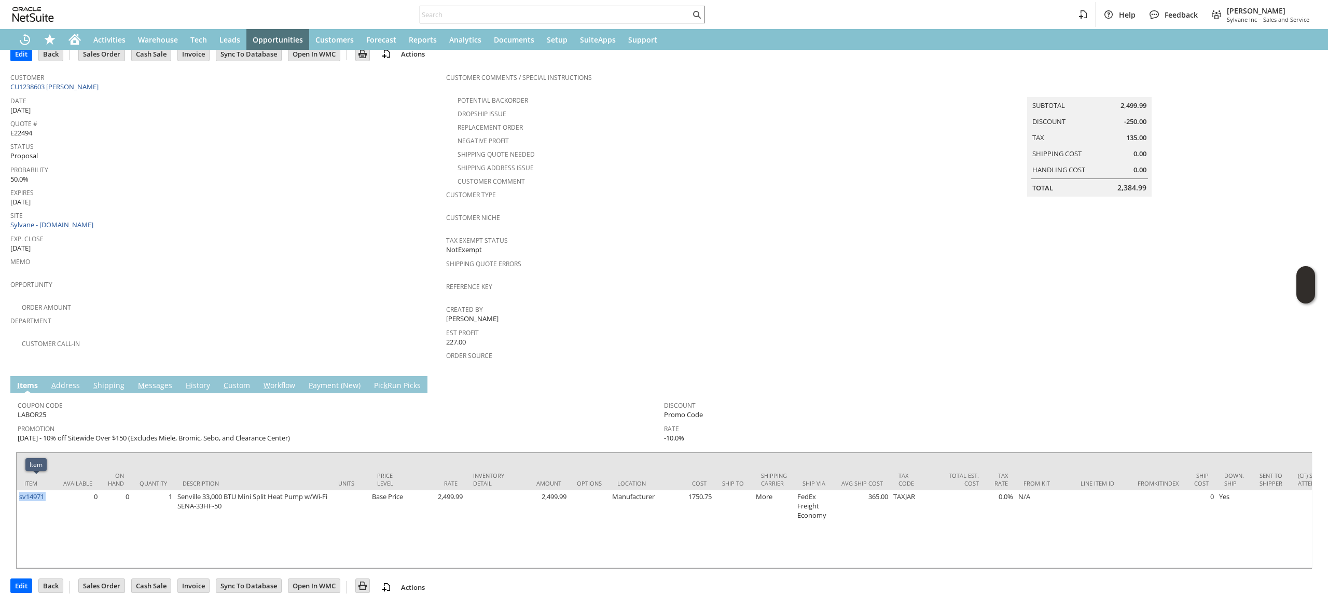
copy tr "sv14971"
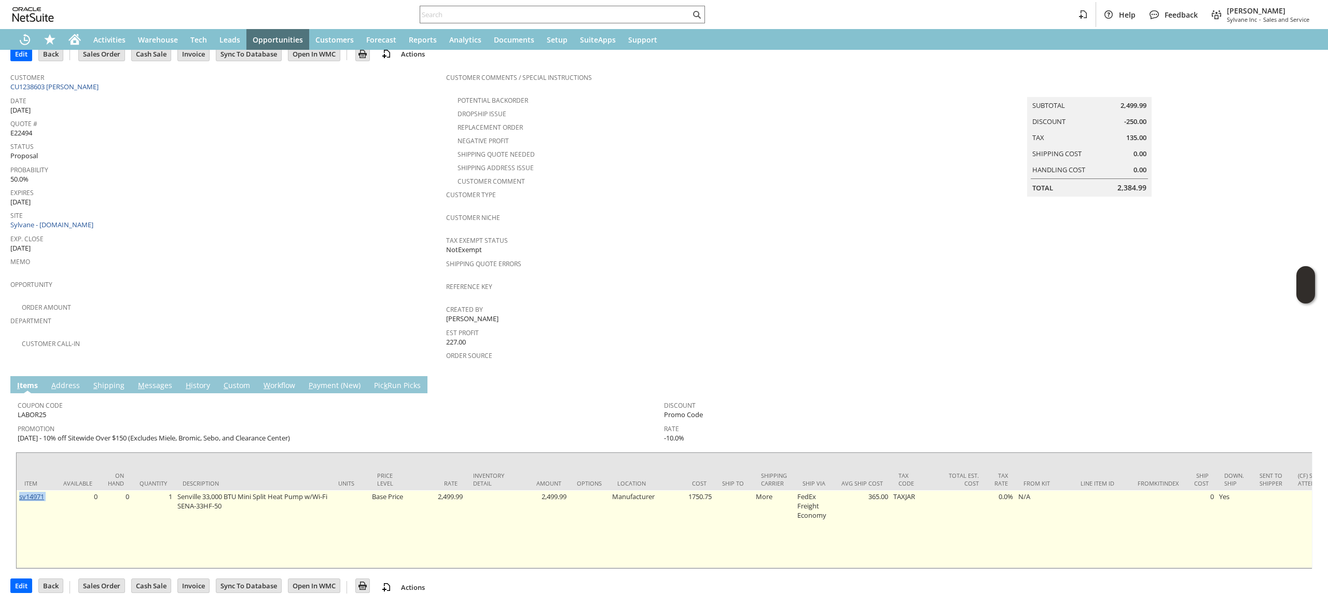
click at [32, 492] on link "sv14971" at bounding box center [31, 496] width 25 height 9
